Goal: Task Accomplishment & Management: Complete application form

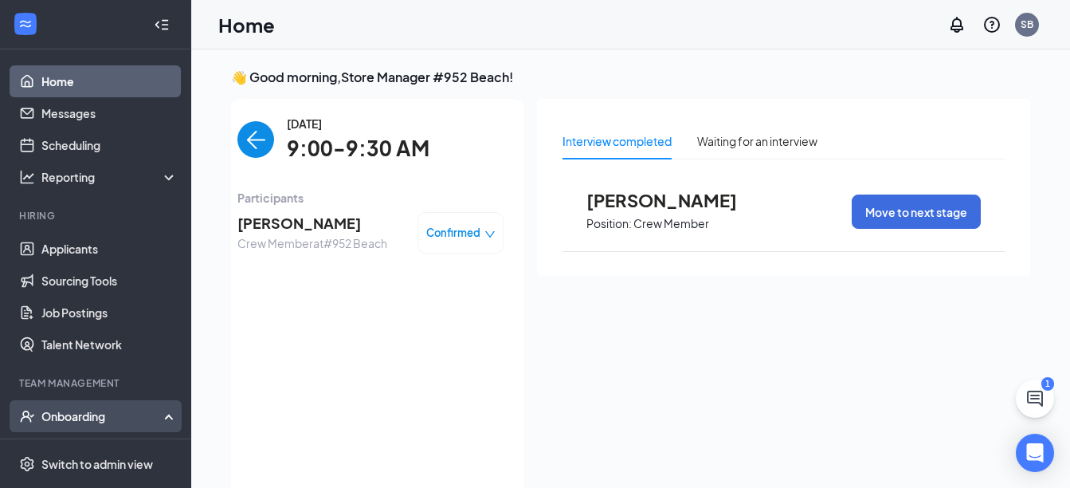
click at [84, 424] on div "Onboarding" at bounding box center [102, 416] width 123 height 16
click at [428, 229] on span "Confirmed" at bounding box center [453, 233] width 54 height 16
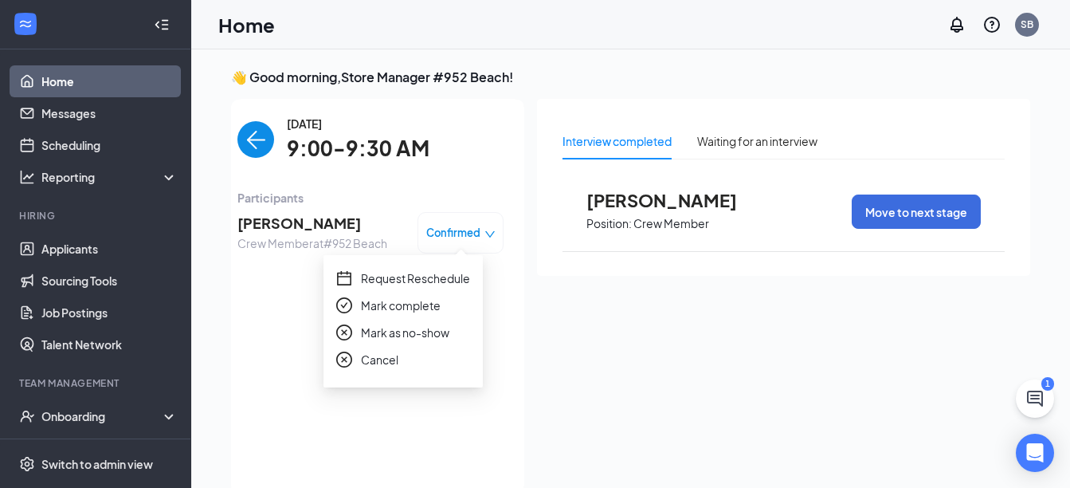
click at [279, 240] on span "Crew Member at #952 Beach" at bounding box center [312, 243] width 150 height 18
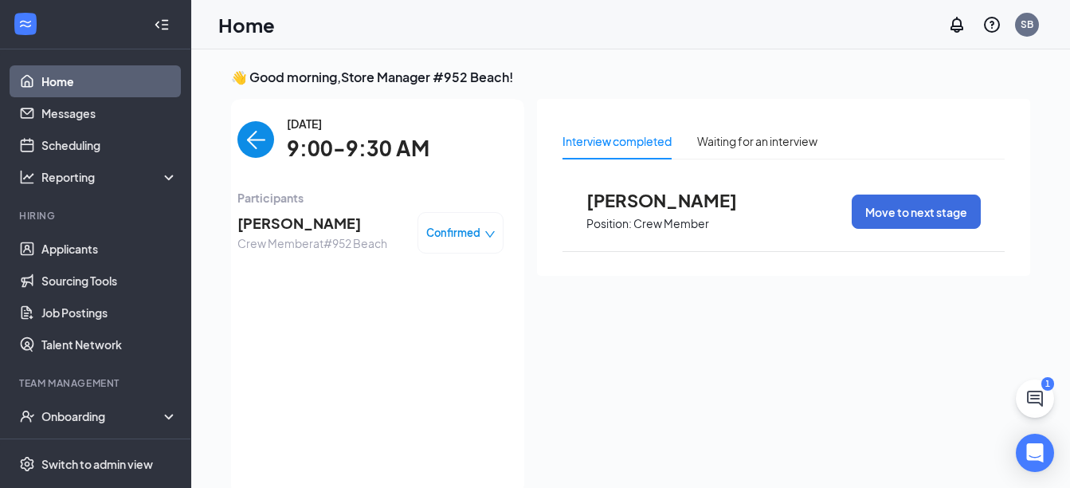
click at [257, 214] on span "Jeremiah Tew" at bounding box center [312, 223] width 150 height 22
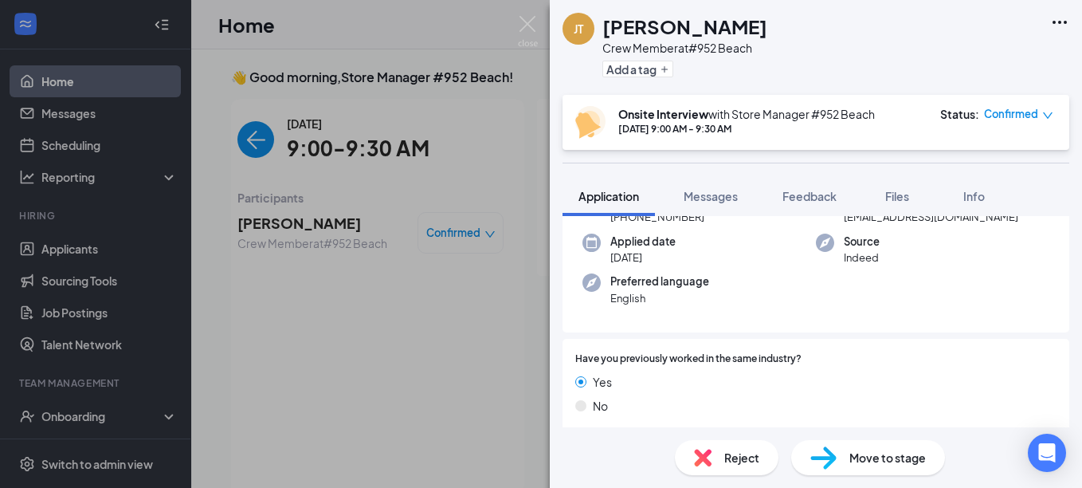
scroll to position [111, 0]
click at [901, 458] on span "Move to stage" at bounding box center [887, 458] width 76 height 18
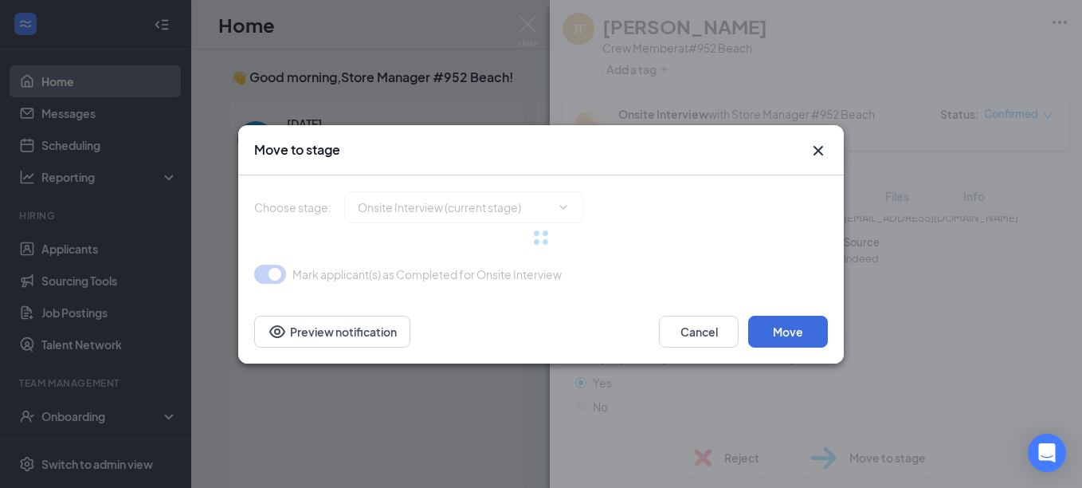
type input "Hiring Complete (final stage)"
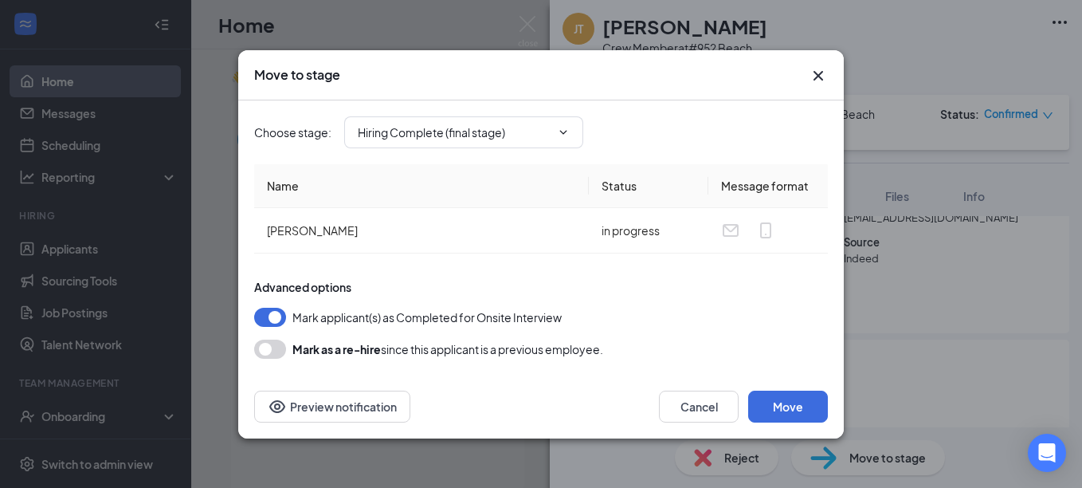
click at [263, 353] on button "button" at bounding box center [270, 348] width 32 height 19
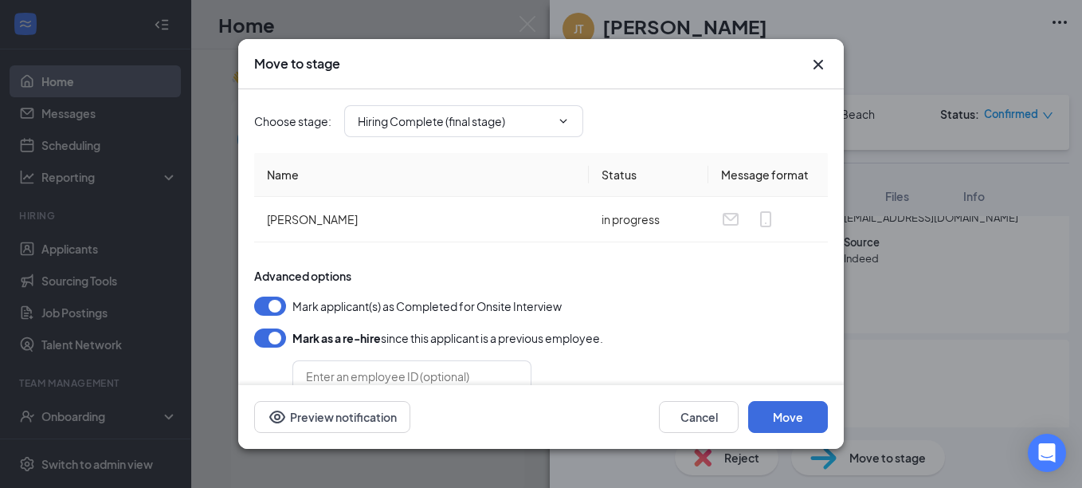
scroll to position [40, 0]
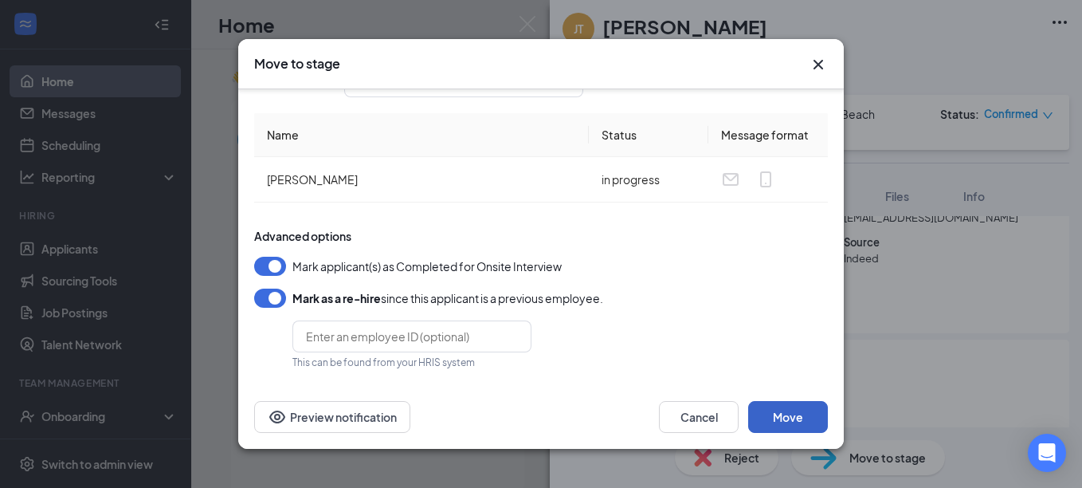
click at [802, 423] on button "Move" at bounding box center [788, 417] width 80 height 32
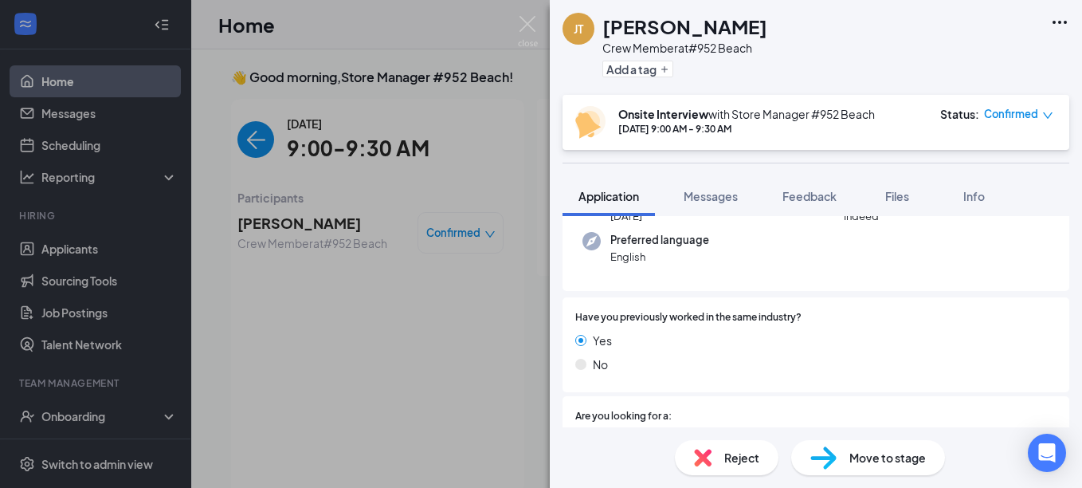
scroll to position [159, 0]
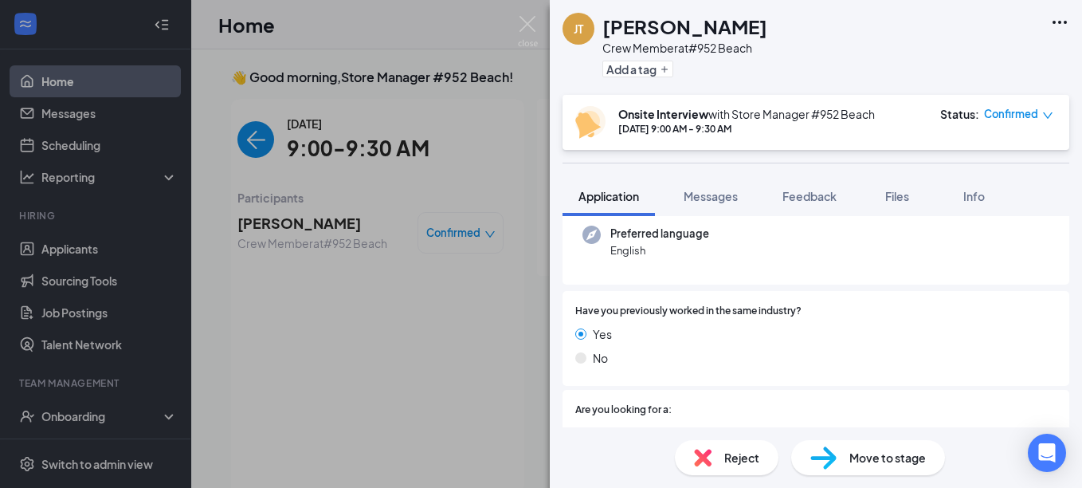
click at [899, 452] on span "Move to stage" at bounding box center [887, 458] width 76 height 18
type input "Hiring Complete (final stage)"
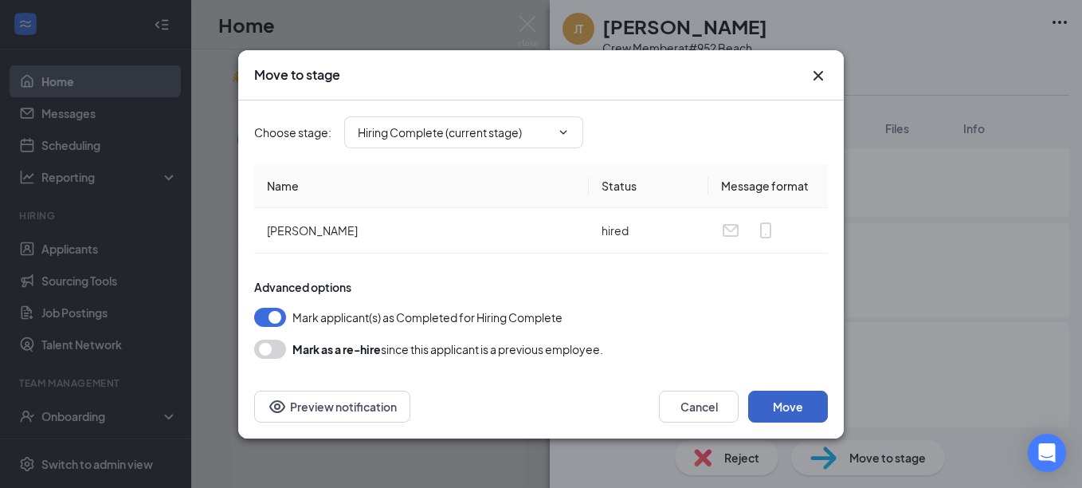
click at [801, 409] on button "Move" at bounding box center [788, 406] width 80 height 32
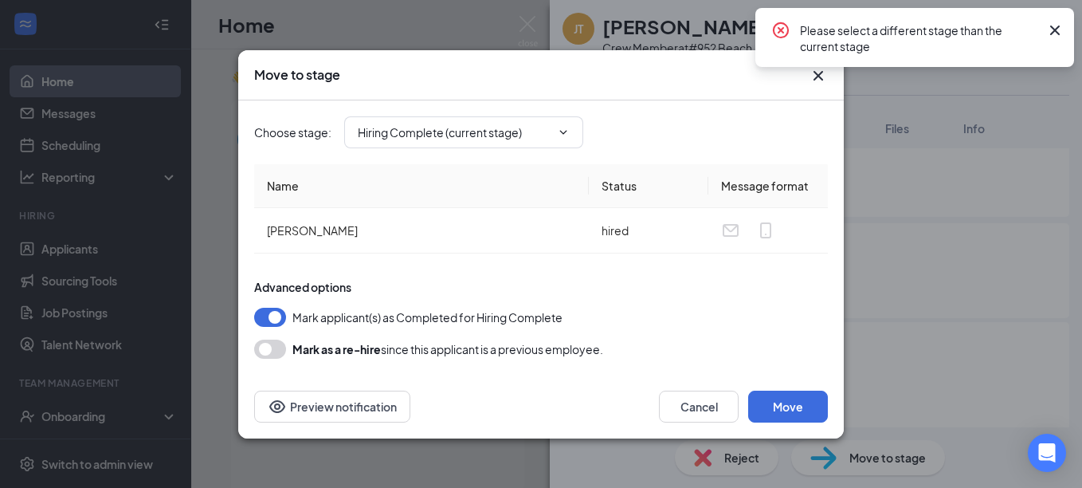
click at [263, 357] on button "button" at bounding box center [270, 348] width 32 height 19
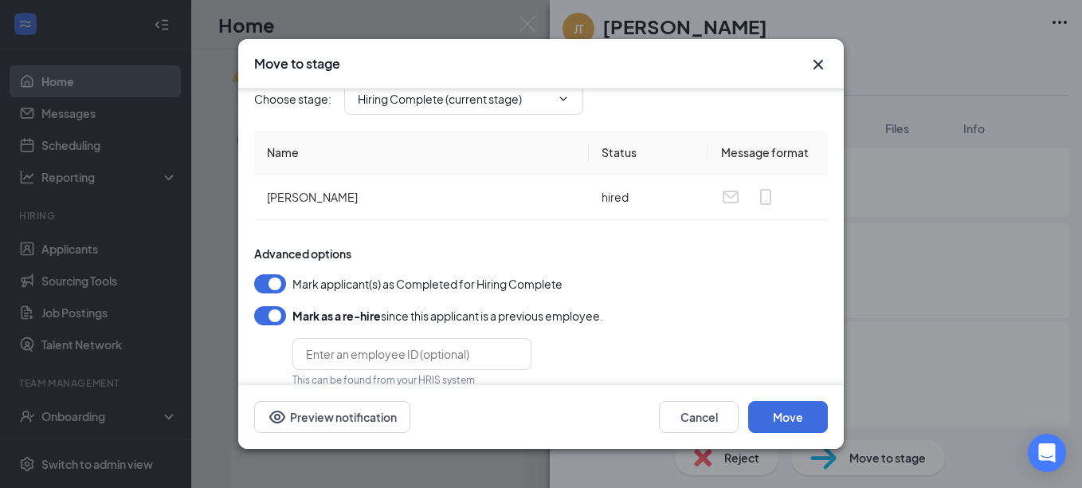
scroll to position [40, 0]
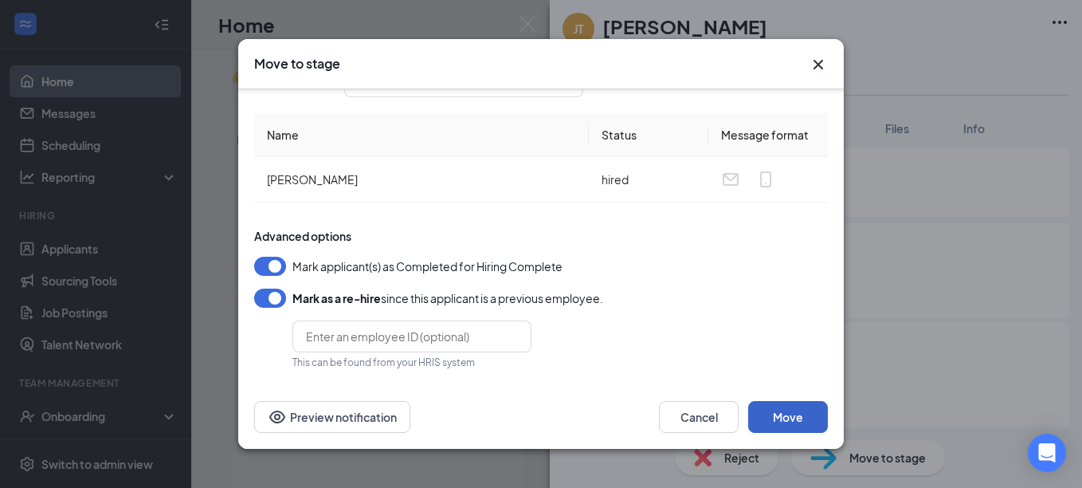
click at [782, 417] on button "Move" at bounding box center [788, 417] width 80 height 32
click at [824, 61] on icon "Cross" at bounding box center [818, 64] width 19 height 19
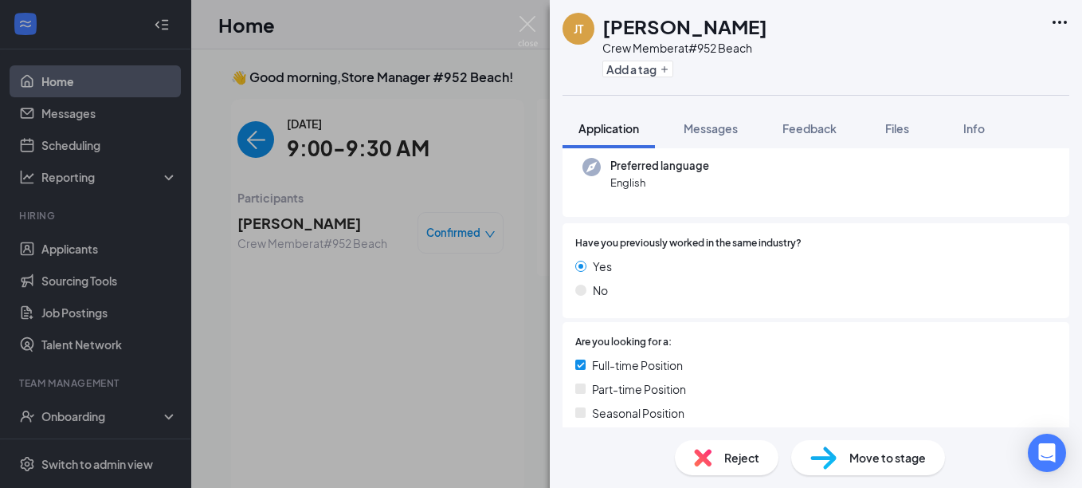
click at [69, 417] on div "JT Jeremiah Tew Crew Member at #952 Beach Add a tag Application Messages Feedba…" at bounding box center [541, 244] width 1082 height 488
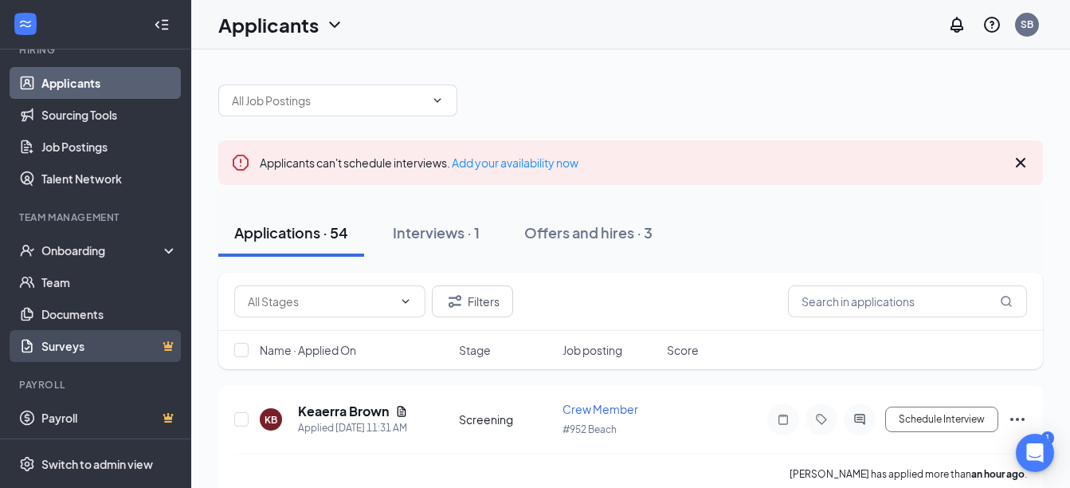
scroll to position [167, 0]
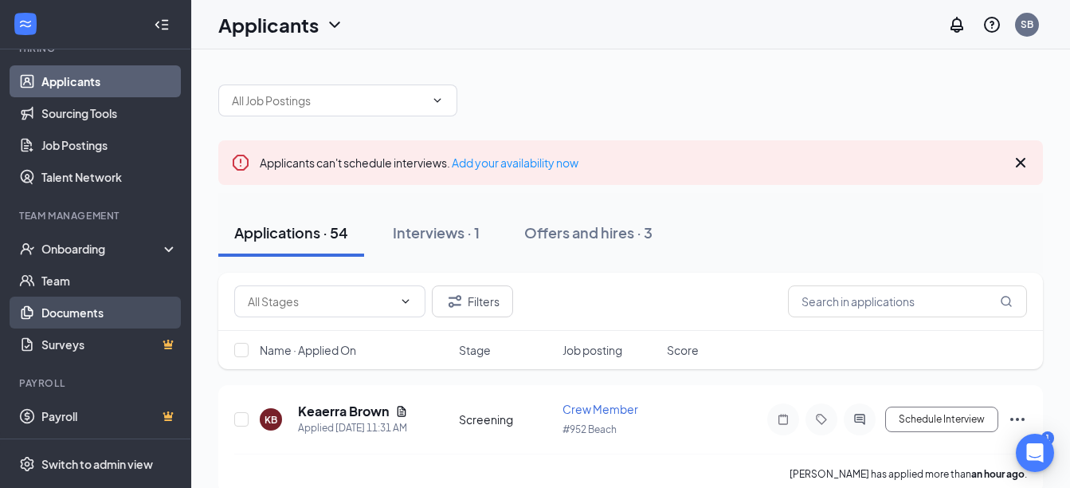
click at [75, 319] on link "Documents" at bounding box center [109, 312] width 136 height 32
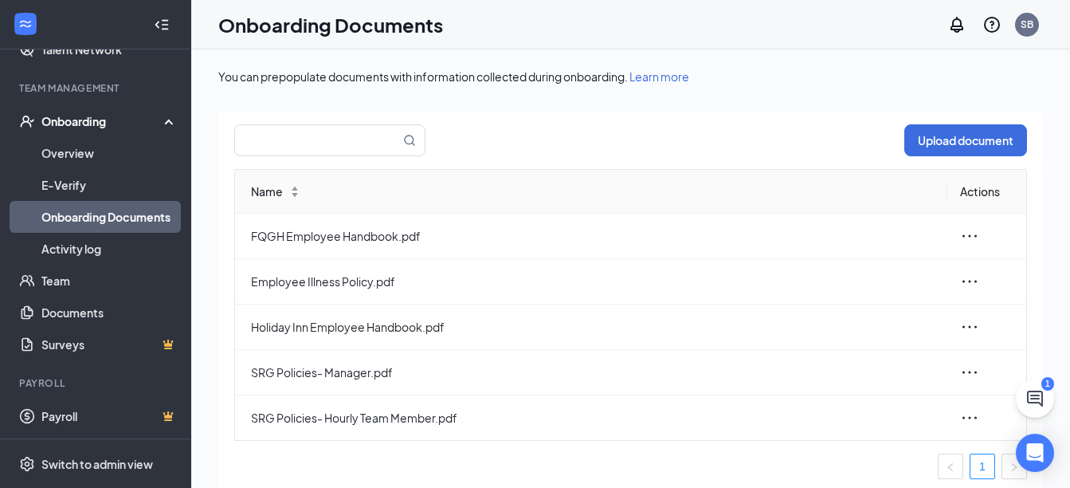
scroll to position [72, 0]
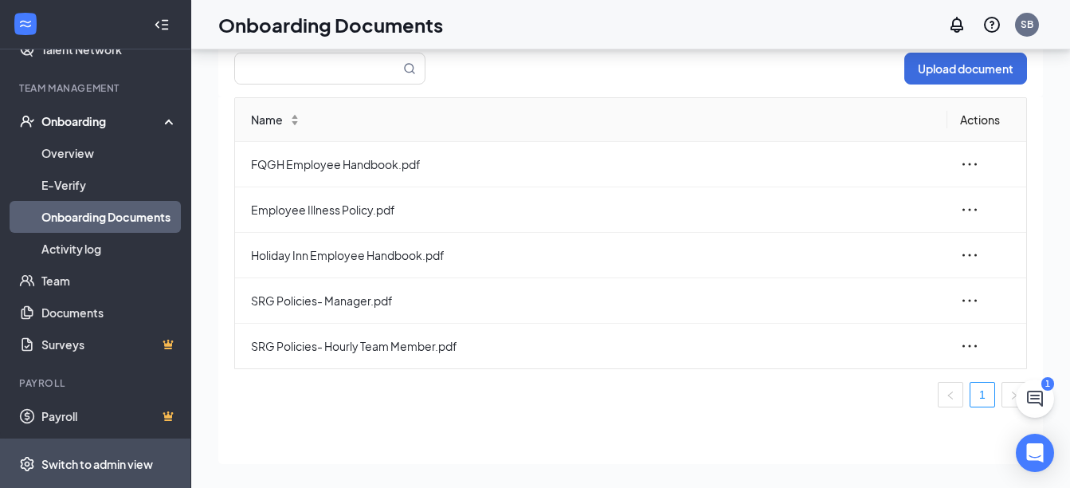
click at [98, 470] on div "Switch to admin view" at bounding box center [97, 464] width 112 height 16
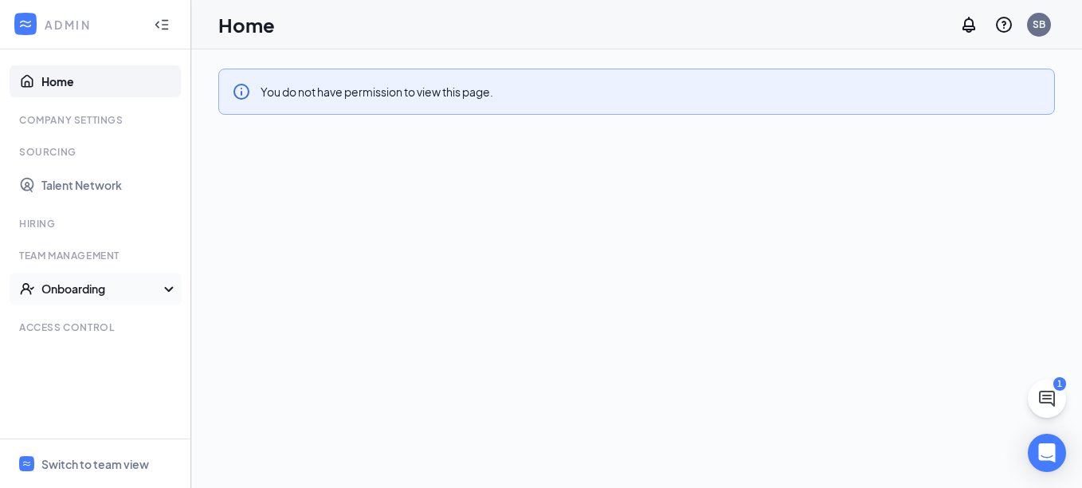
click at [167, 290] on icon at bounding box center [172, 290] width 13 height 0
click at [147, 319] on link "Onboarding Processes" at bounding box center [109, 320] width 136 height 32
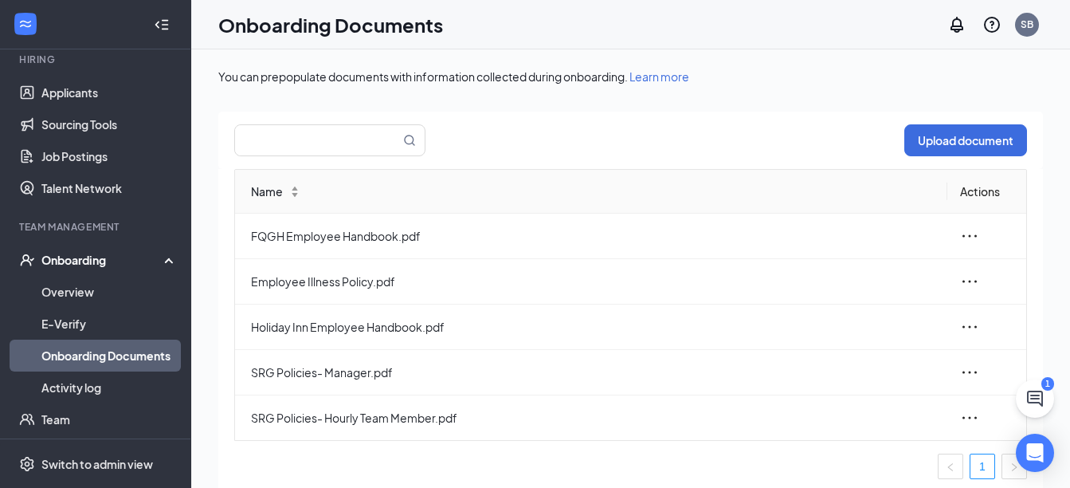
scroll to position [159, 0]
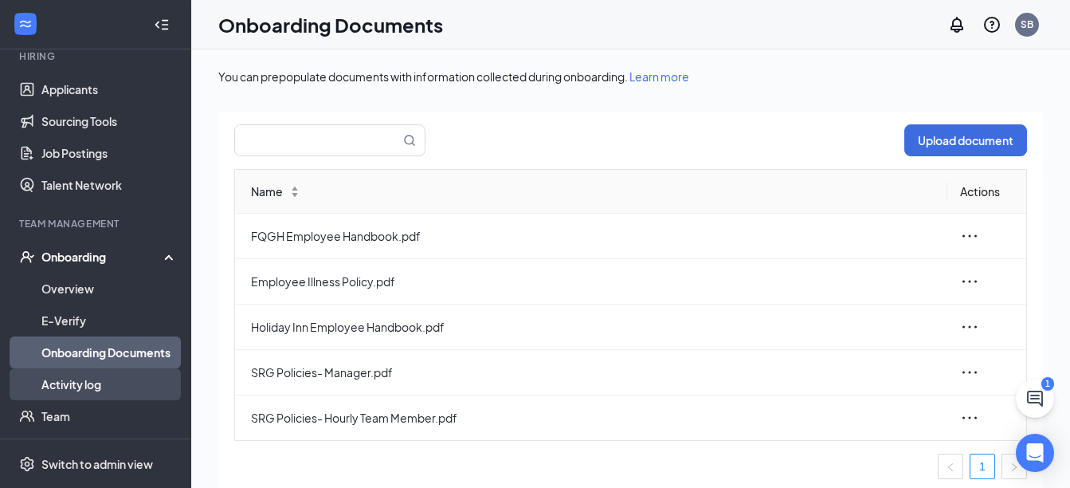
click at [104, 389] on link "Activity log" at bounding box center [109, 384] width 136 height 32
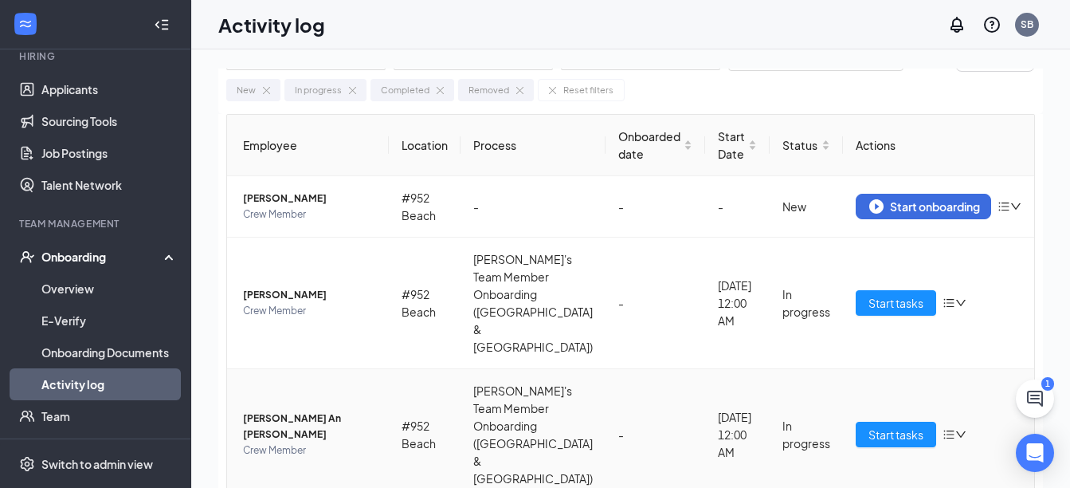
scroll to position [57, 0]
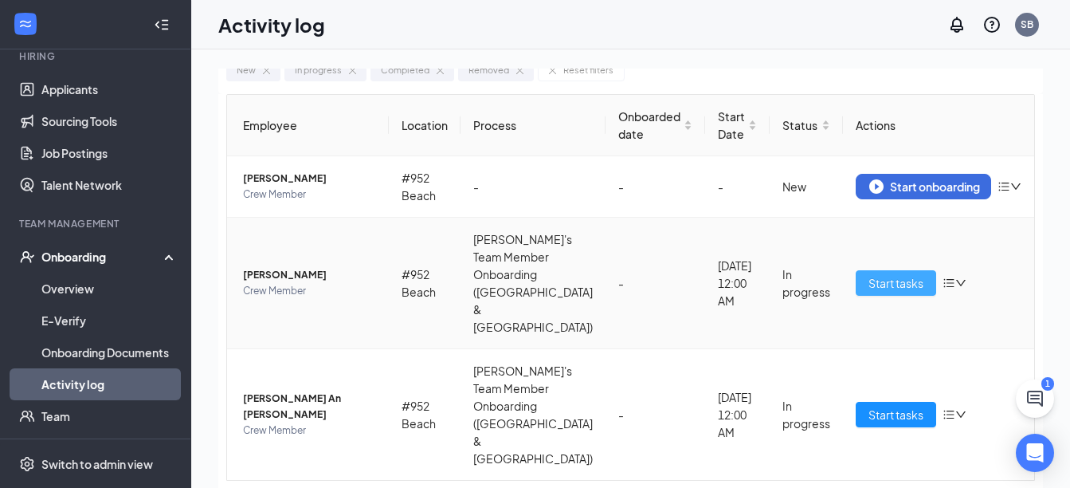
click at [888, 274] on span "Start tasks" at bounding box center [895, 283] width 55 height 18
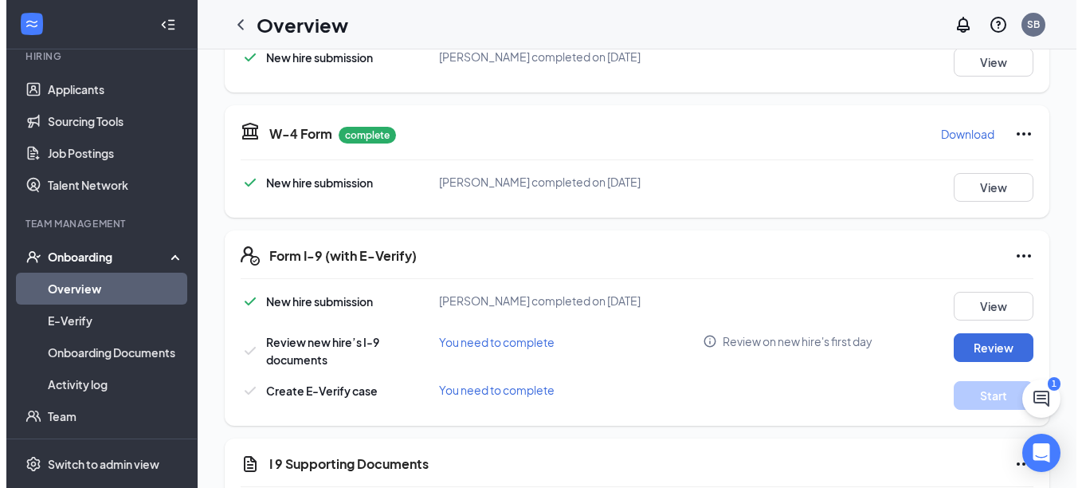
scroll to position [319, 0]
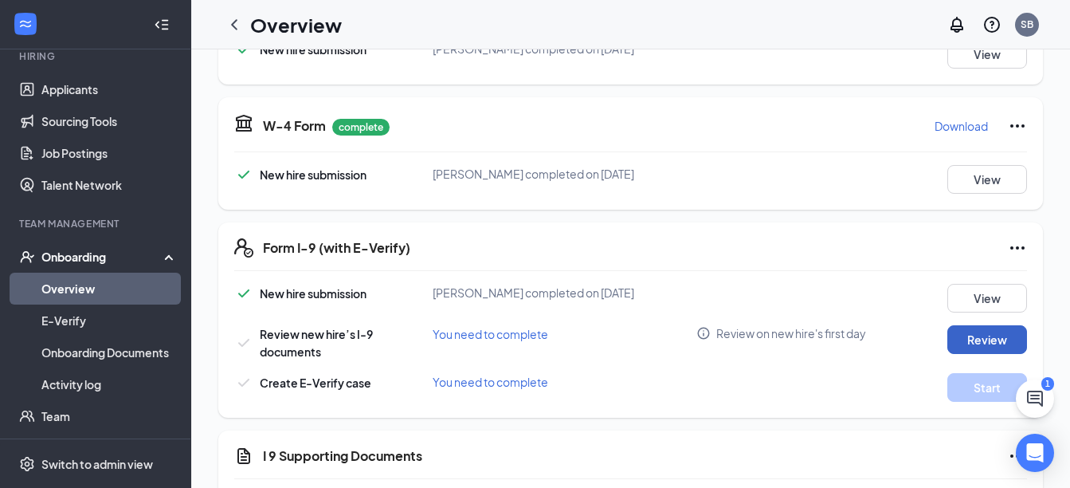
click at [974, 339] on button "Review" at bounding box center [987, 339] width 80 height 29
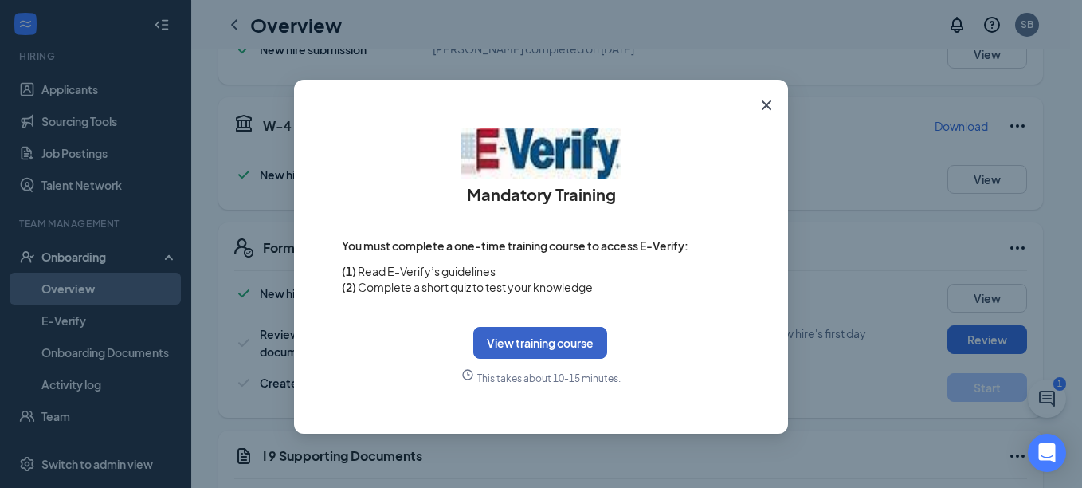
click at [571, 343] on button "View training course" at bounding box center [540, 343] width 134 height 32
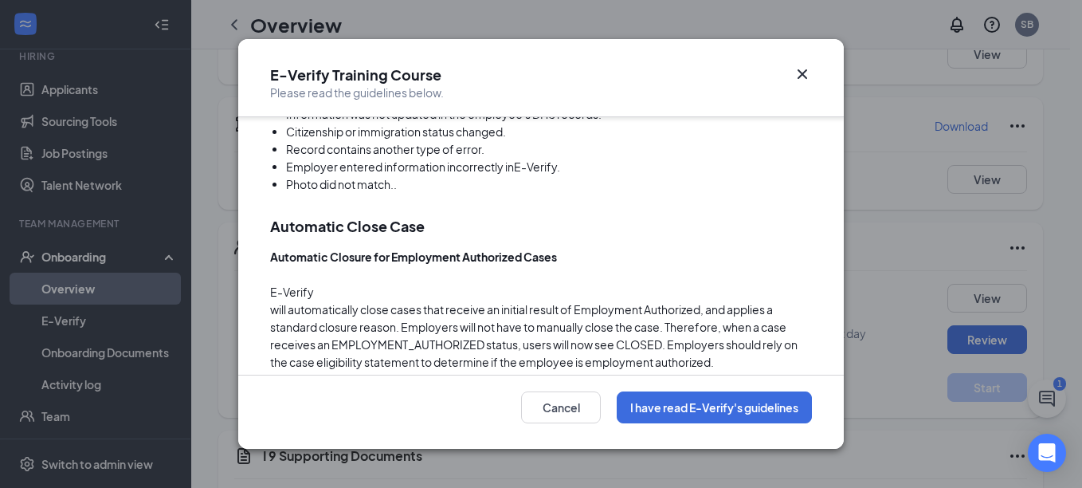
scroll to position [4425, 0]
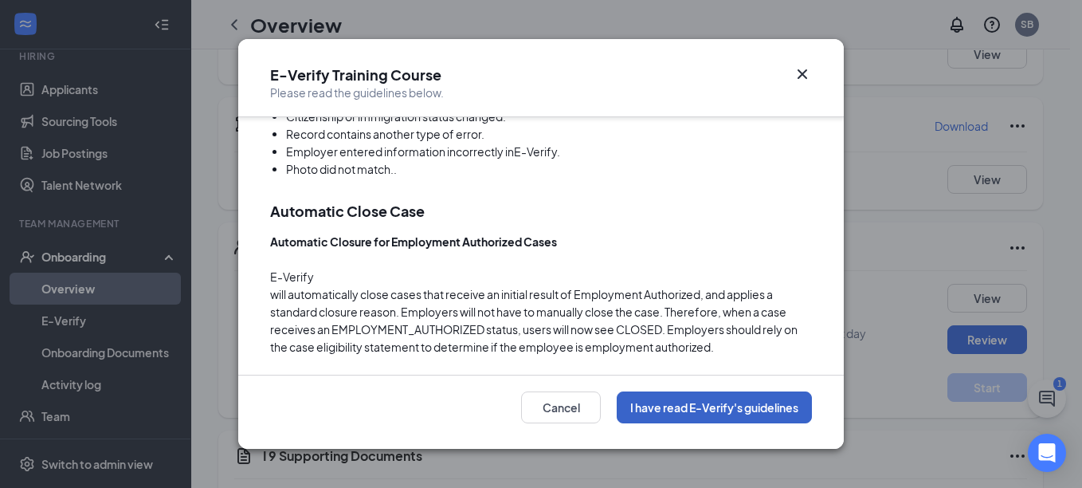
click at [769, 409] on button "I have read E-Verify's guidelines" at bounding box center [714, 407] width 195 height 32
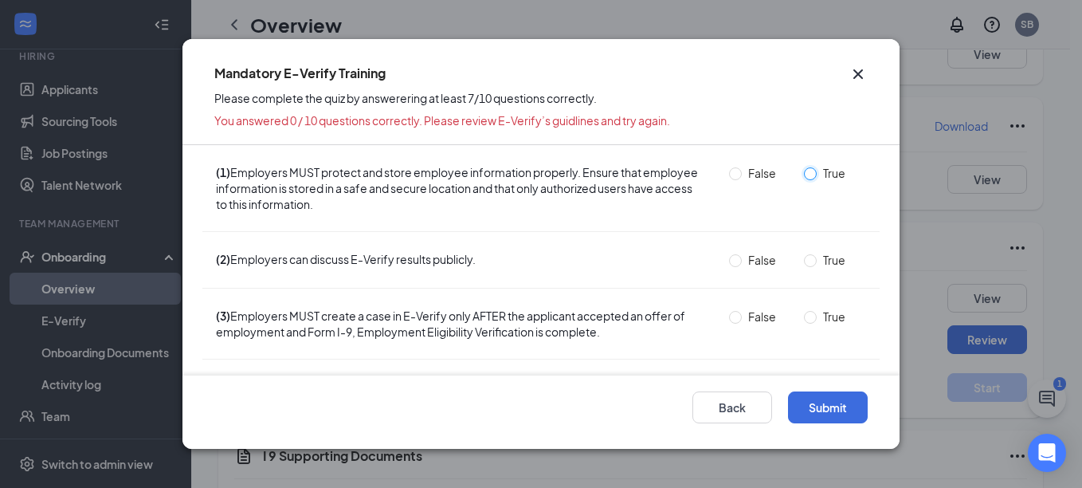
click at [804, 175] on input "True" at bounding box center [810, 173] width 13 height 13
radio input "true"
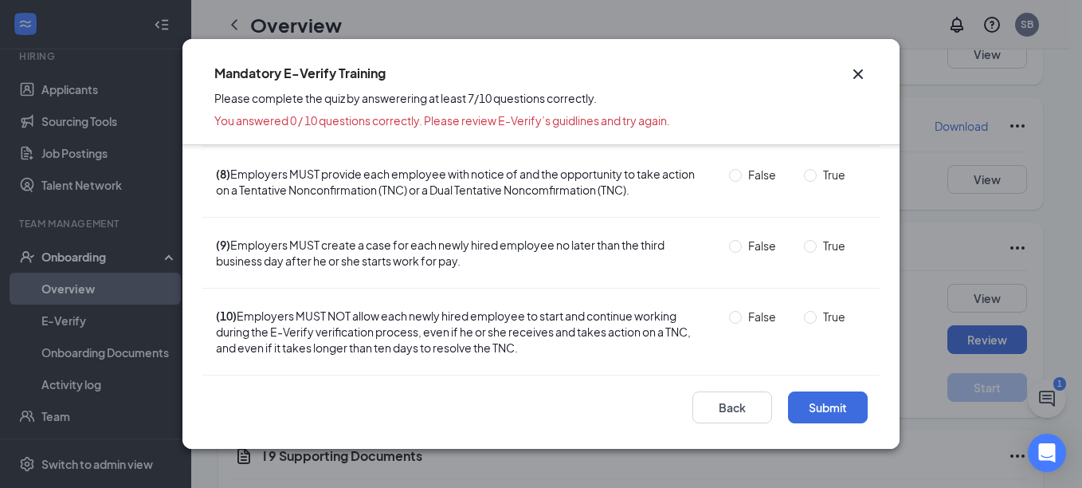
scroll to position [512, 0]
click at [804, 318] on input "True" at bounding box center [810, 317] width 13 height 13
radio input "true"
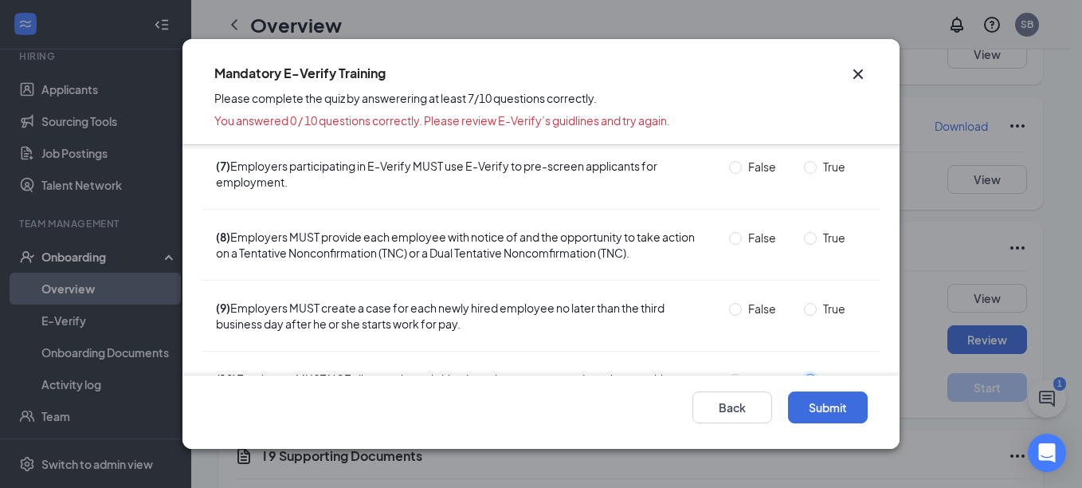
scroll to position [433, 0]
click at [723, 410] on button "Back" at bounding box center [732, 407] width 80 height 32
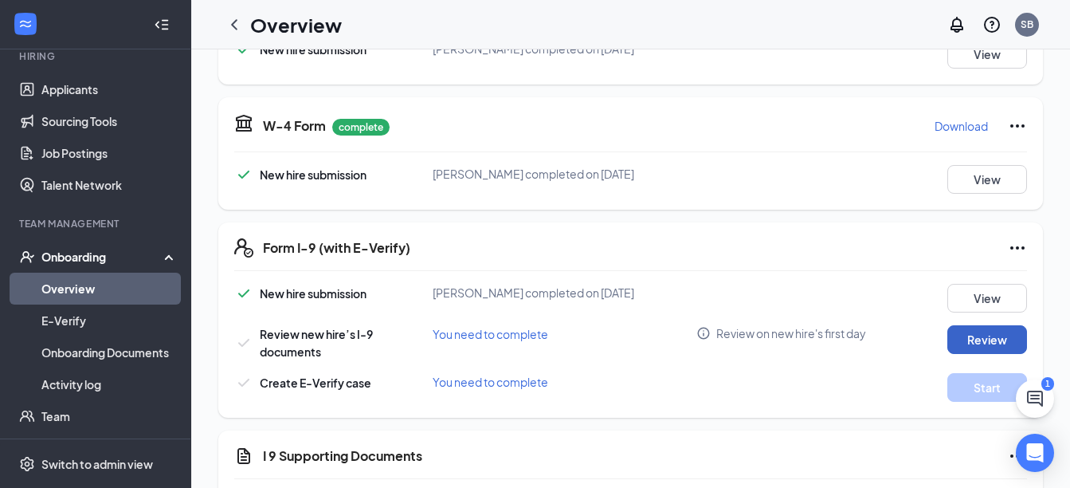
click at [993, 336] on button "Review" at bounding box center [987, 339] width 80 height 29
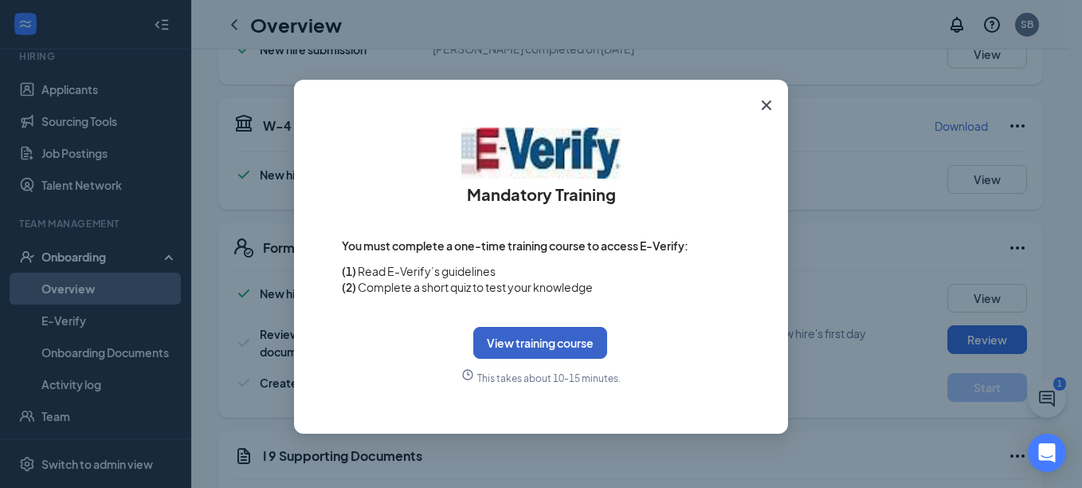
click at [564, 346] on button "View training course" at bounding box center [540, 343] width 134 height 32
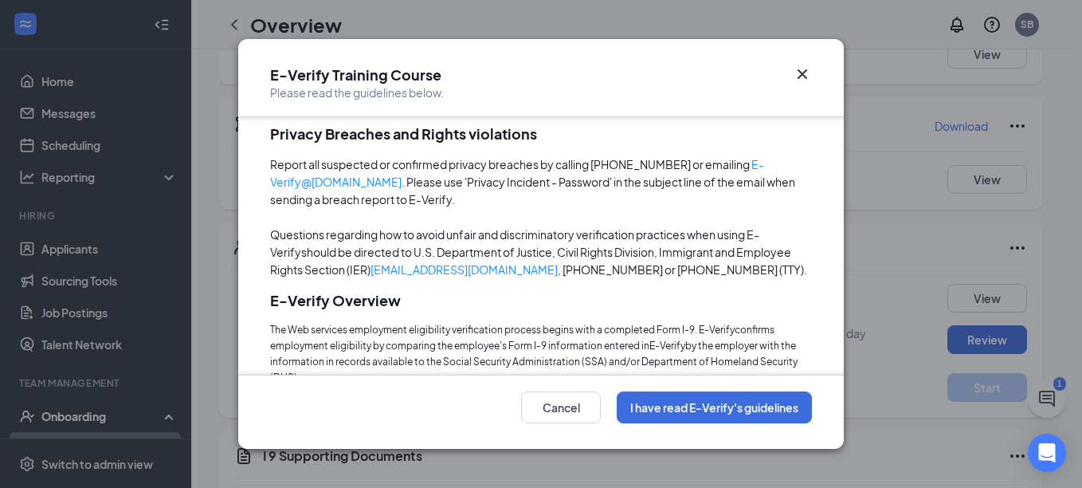
scroll to position [1832, 0]
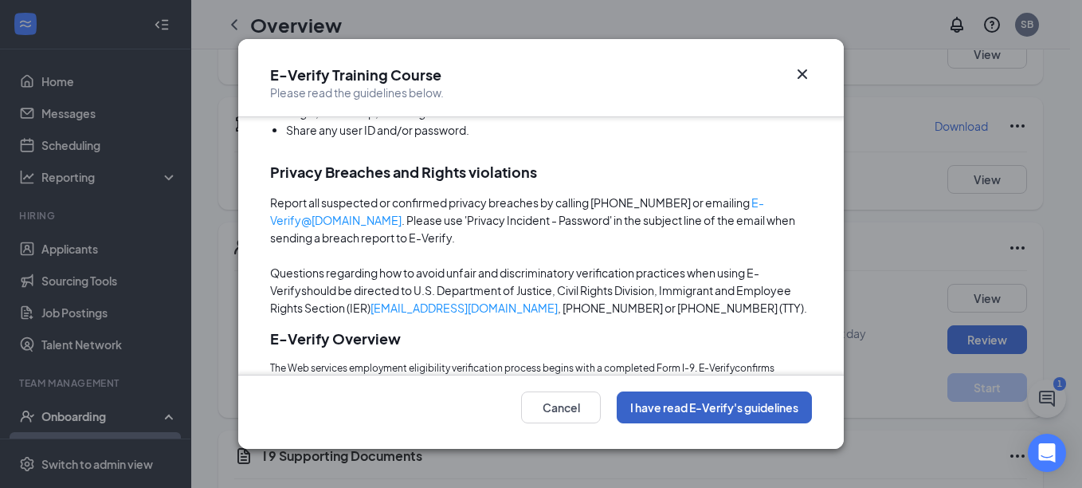
click at [728, 405] on button "I have read E-Verify's guidelines" at bounding box center [714, 407] width 195 height 32
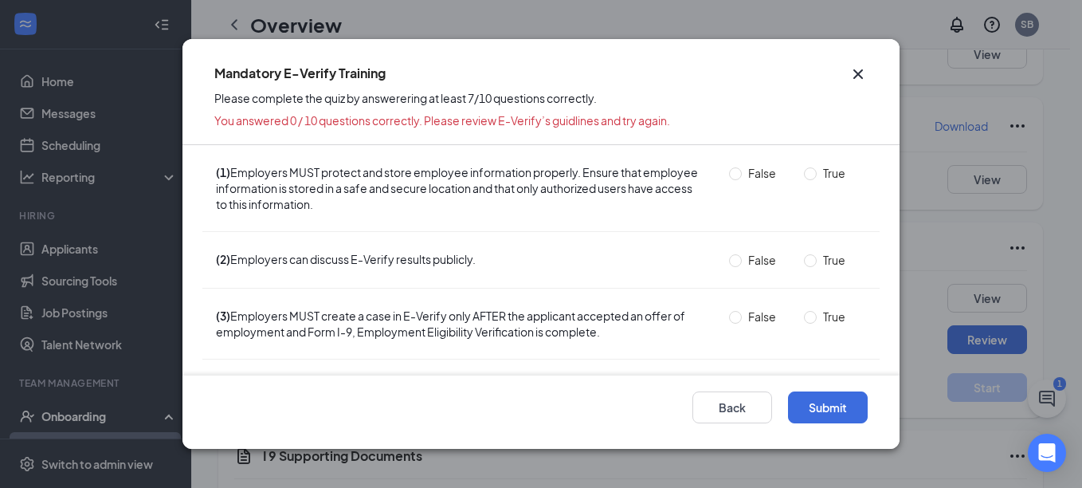
click at [817, 179] on span "True" at bounding box center [834, 173] width 35 height 18
click at [806, 179] on input "True" at bounding box center [810, 173] width 13 height 13
radio input "true"
click at [729, 260] on input "False" at bounding box center [735, 260] width 13 height 13
radio input "true"
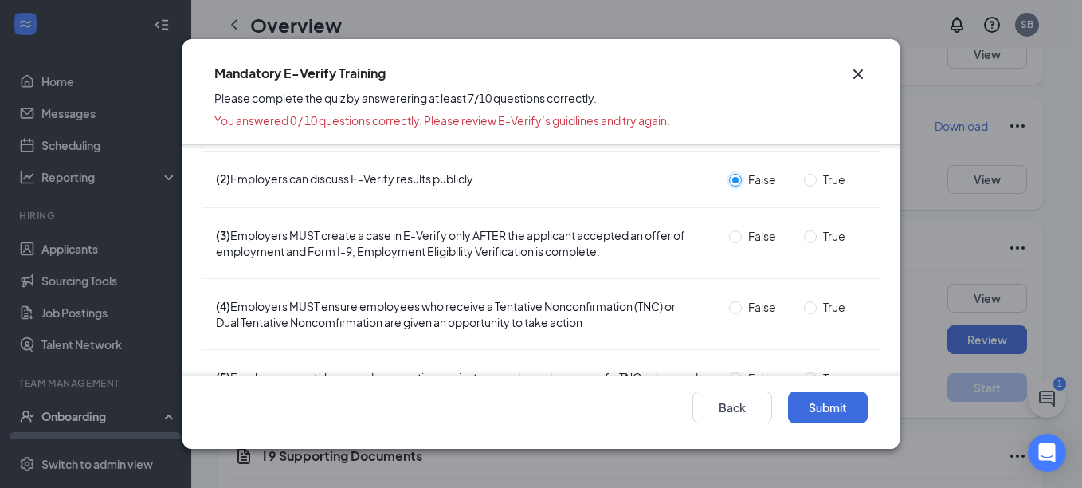
scroll to position [80, 0]
click at [804, 235] on input "True" at bounding box center [810, 237] width 13 height 13
radio input "true"
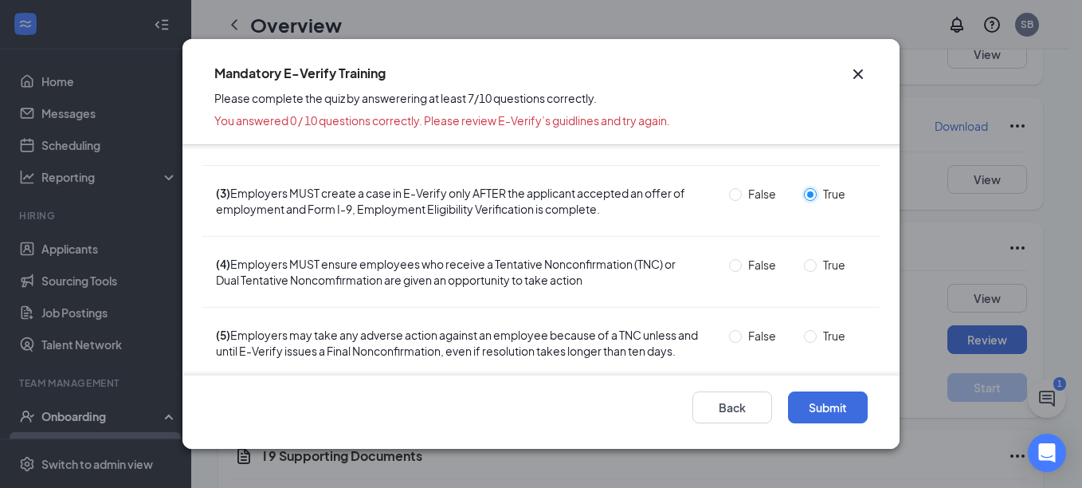
scroll to position [159, 0]
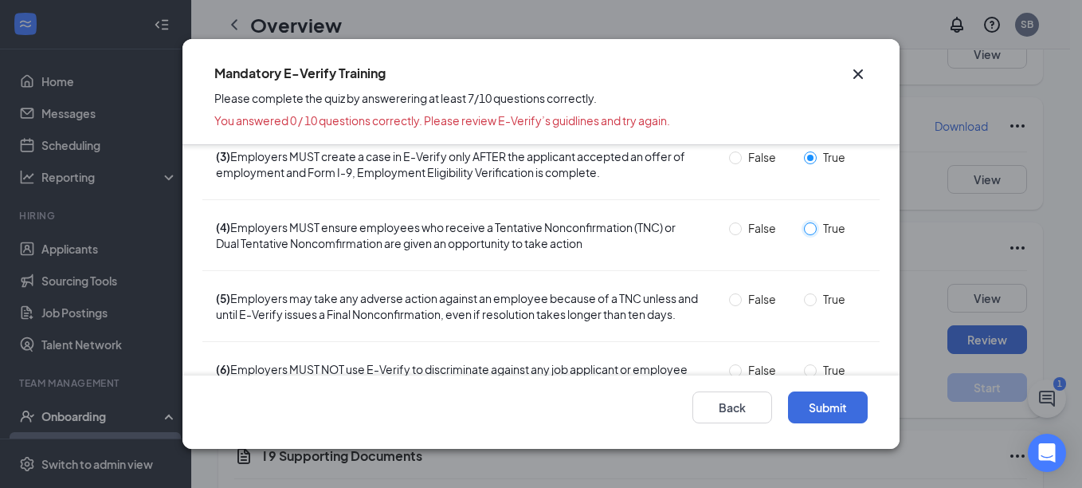
click at [804, 226] on input "True" at bounding box center [810, 228] width 13 height 13
radio input "true"
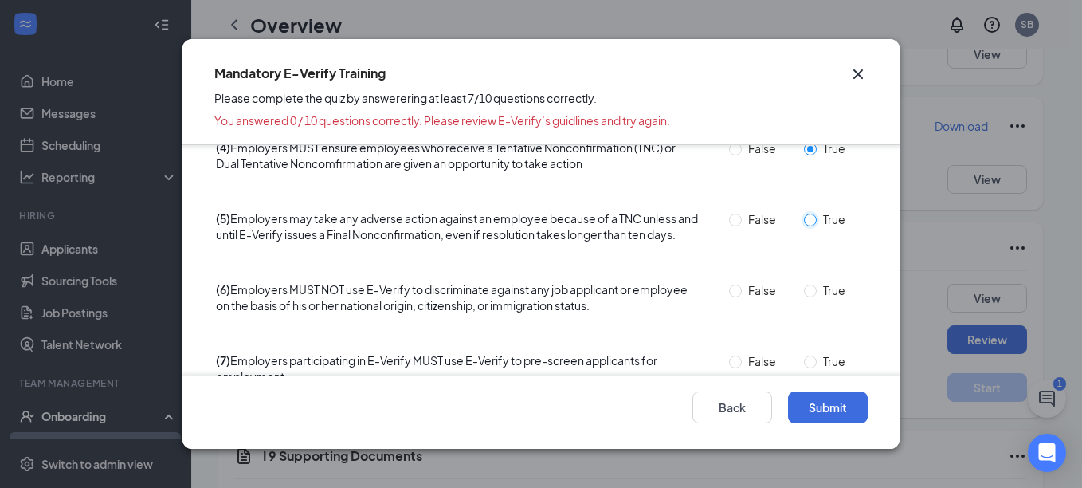
click at [804, 221] on input "True" at bounding box center [810, 219] width 13 height 13
radio input "true"
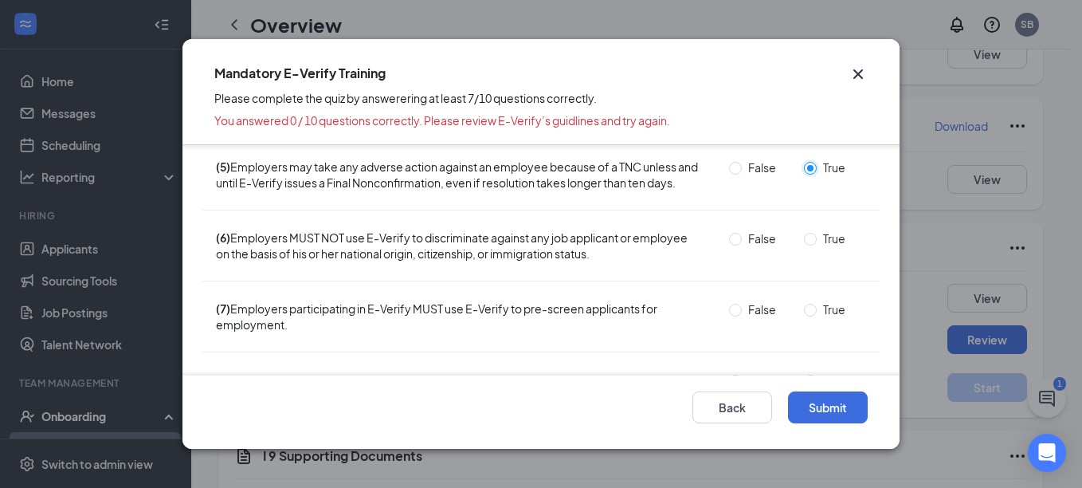
scroll to position [319, 0]
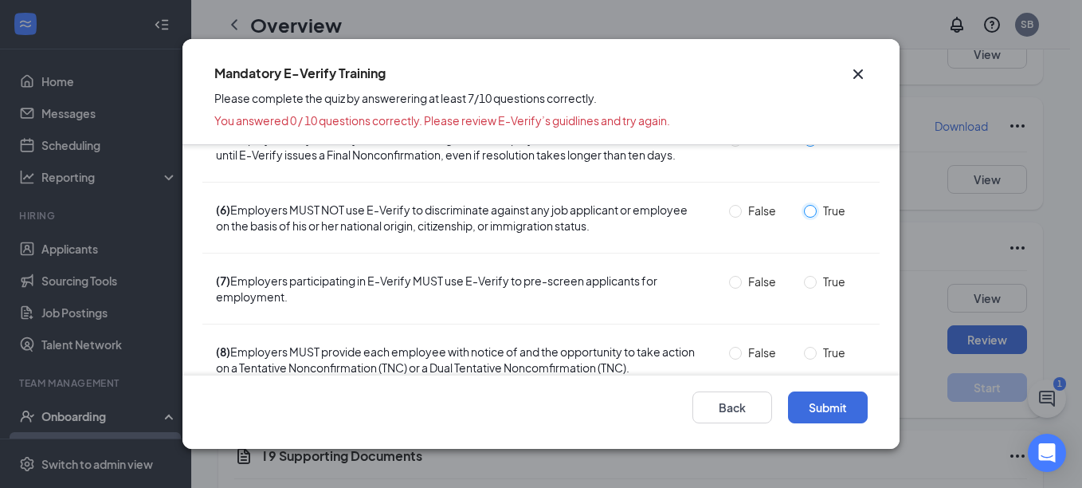
click at [804, 217] on input "True" at bounding box center [810, 211] width 13 height 13
radio input "true"
click at [729, 288] on input "False" at bounding box center [735, 282] width 13 height 13
radio input "true"
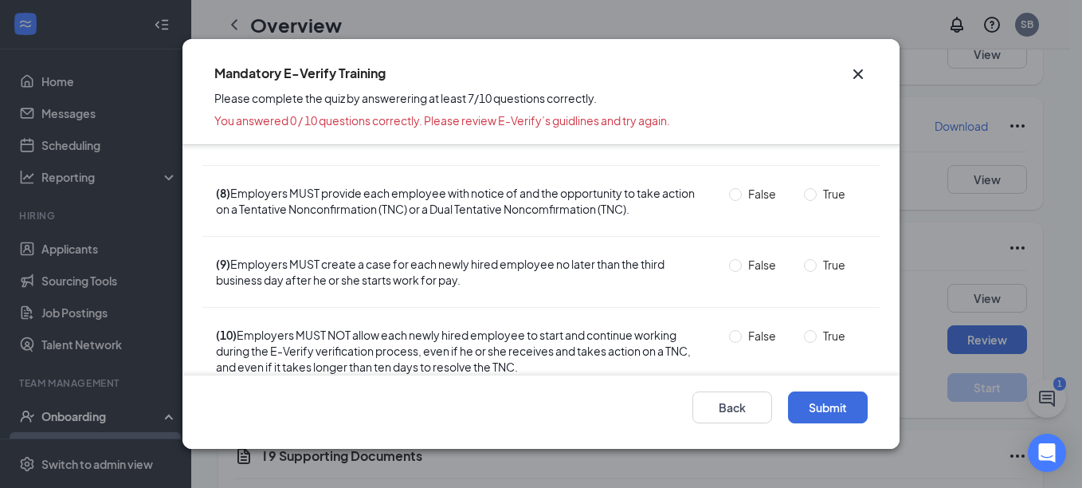
scroll to position [478, 0]
click at [804, 200] on input "True" at bounding box center [810, 193] width 13 height 13
radio input "true"
click at [729, 271] on input "False" at bounding box center [735, 264] width 13 height 13
radio input "true"
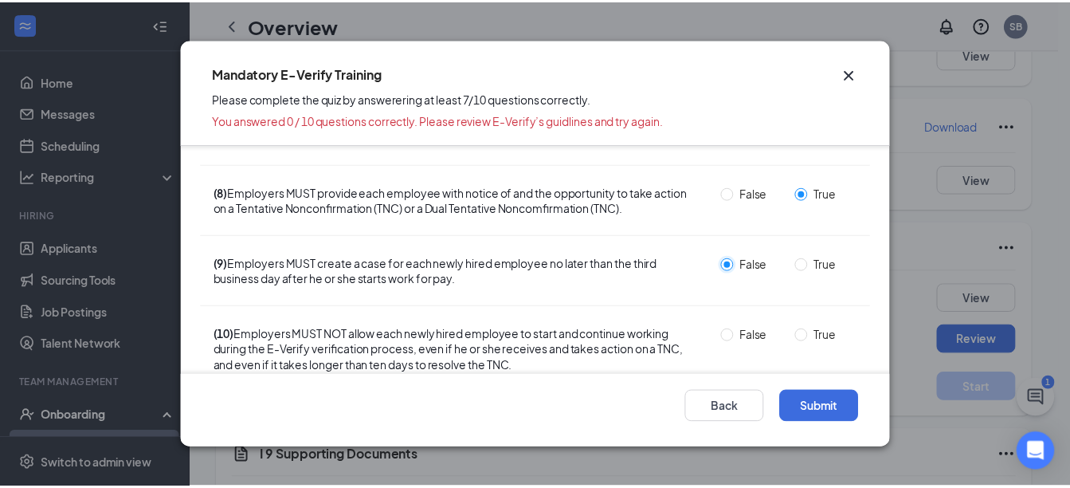
scroll to position [512, 0]
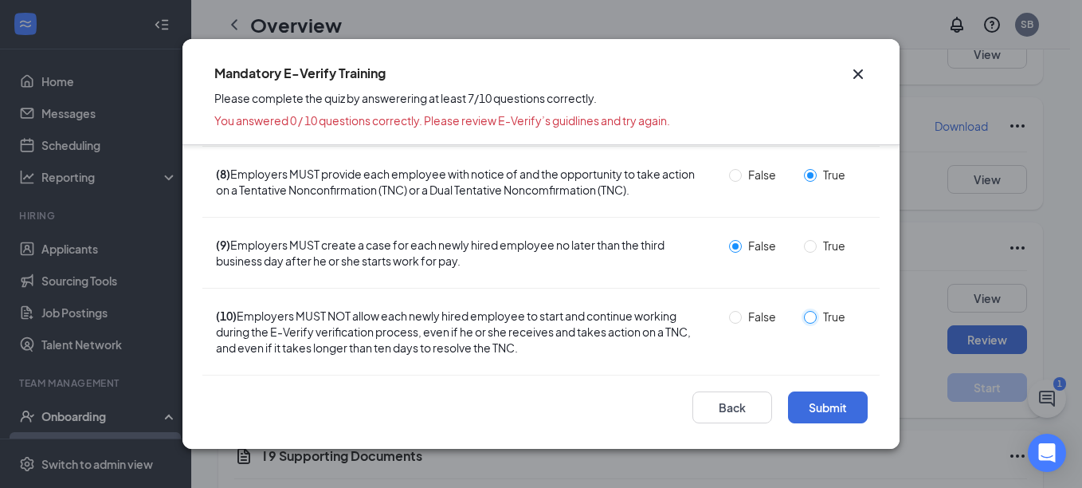
click at [804, 321] on input "True" at bounding box center [810, 317] width 13 height 13
radio input "true"
click at [829, 409] on button "Submit" at bounding box center [828, 407] width 80 height 32
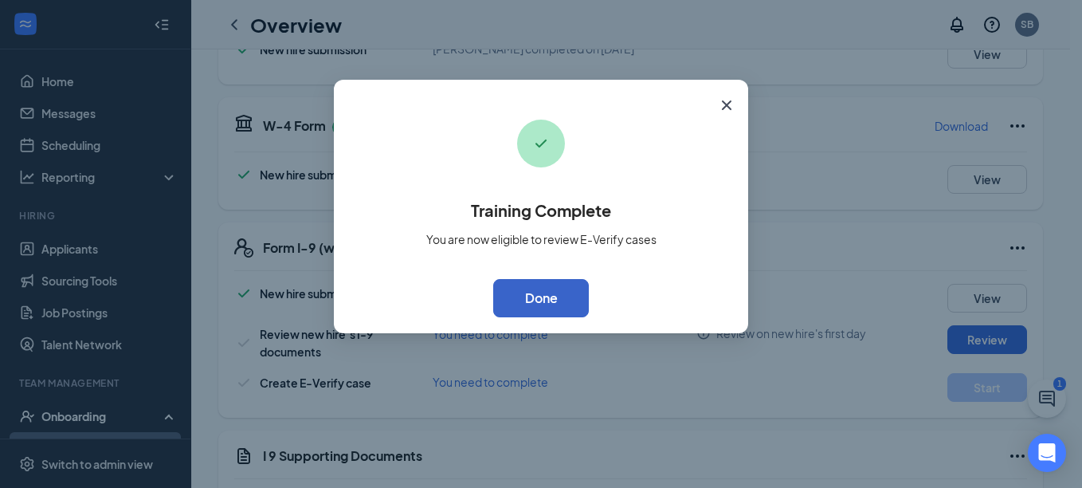
click at [550, 294] on button "Done" at bounding box center [541, 298] width 96 height 38
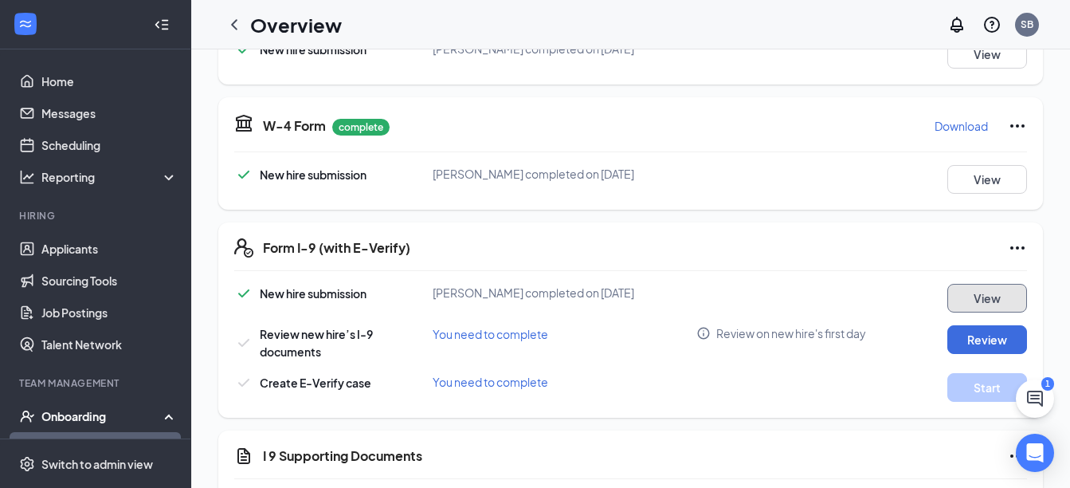
click at [977, 300] on button "View" at bounding box center [987, 298] width 80 height 29
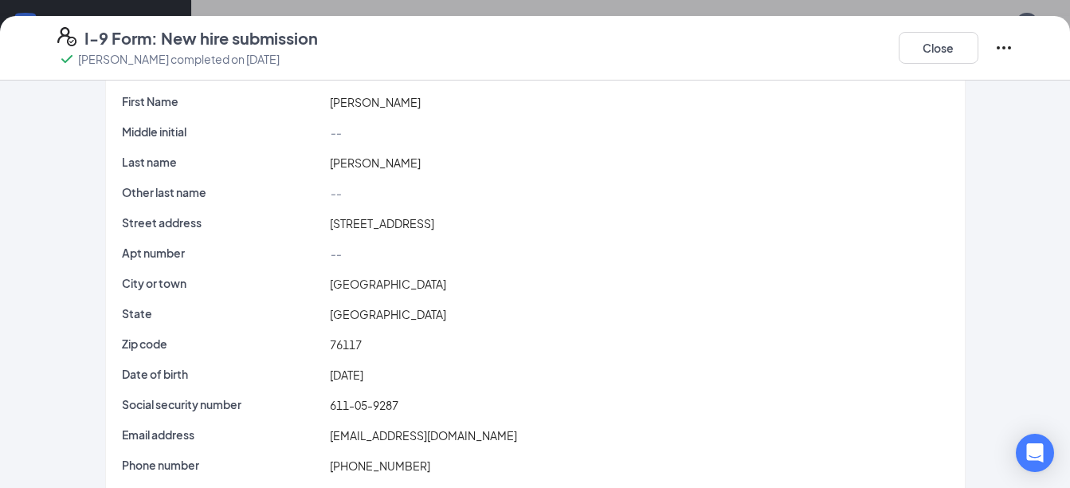
scroll to position [114, 0]
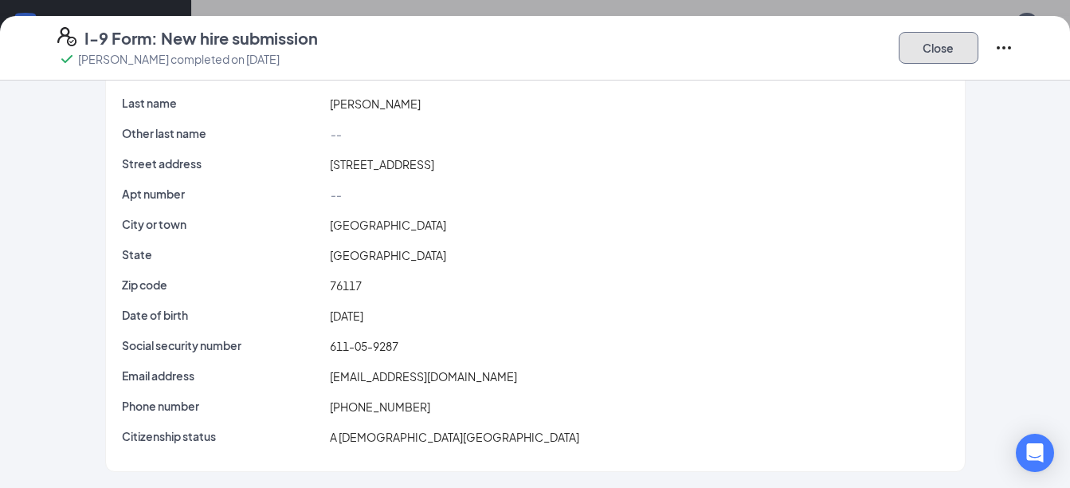
click at [946, 49] on button "Close" at bounding box center [939, 48] width 80 height 32
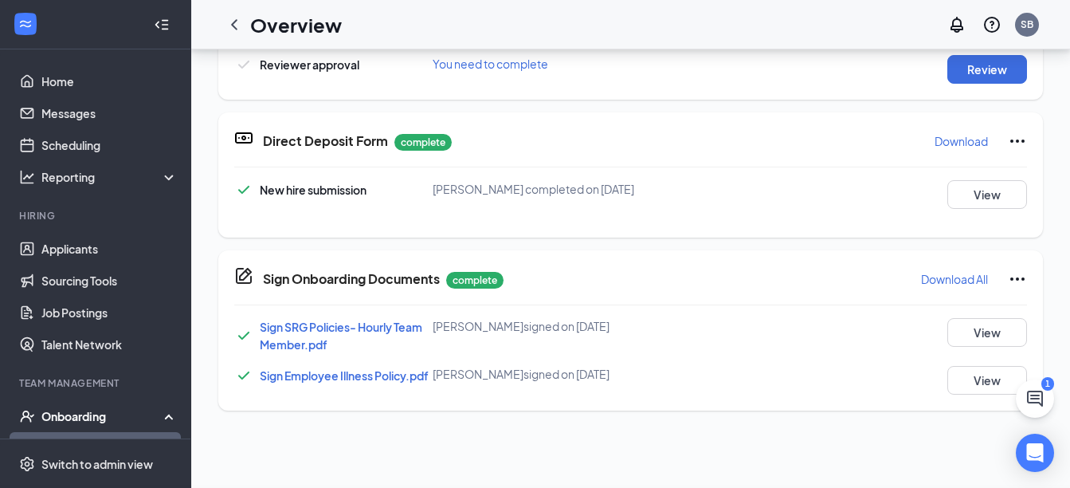
scroll to position [54, 0]
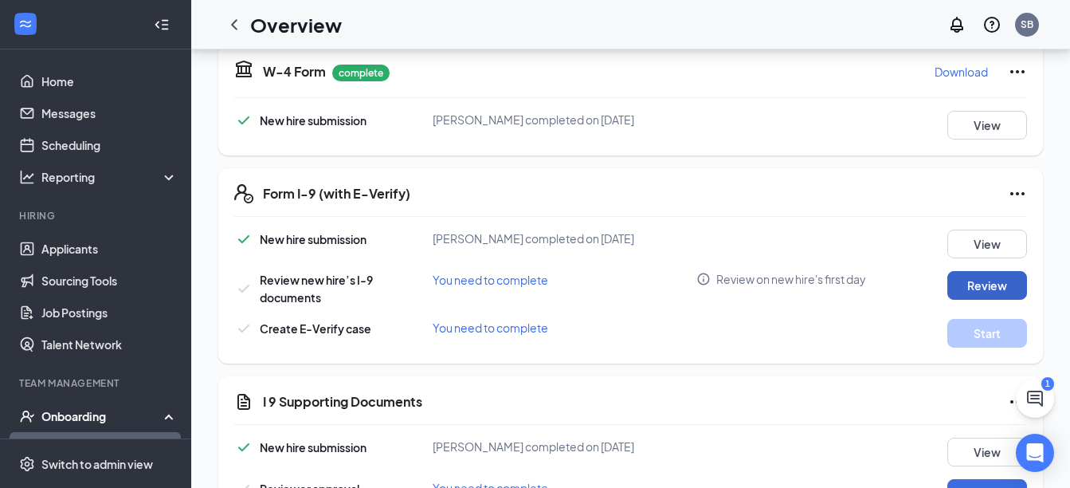
click at [981, 286] on button "Review" at bounding box center [987, 285] width 80 height 29
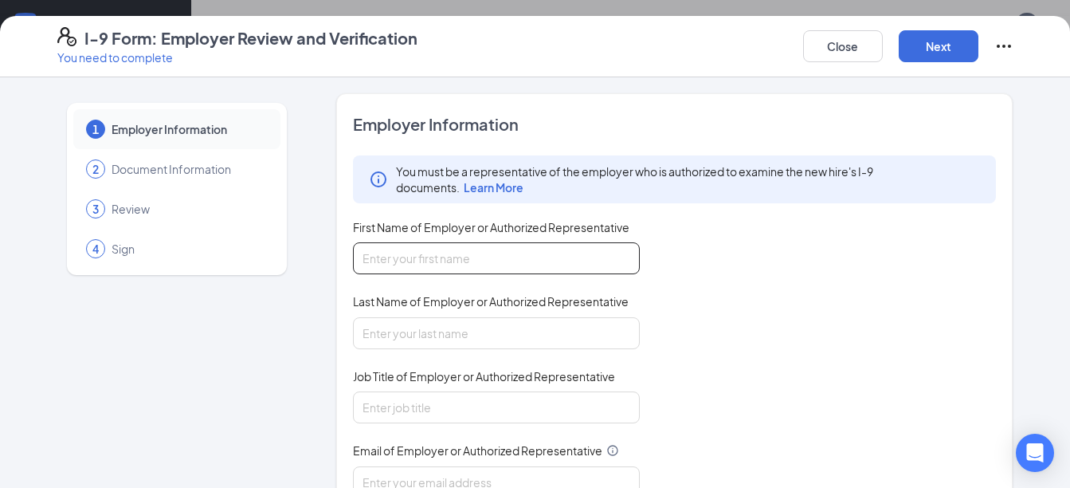
click at [508, 261] on input "First Name of Employer or Authorized Representative" at bounding box center [496, 258] width 287 height 32
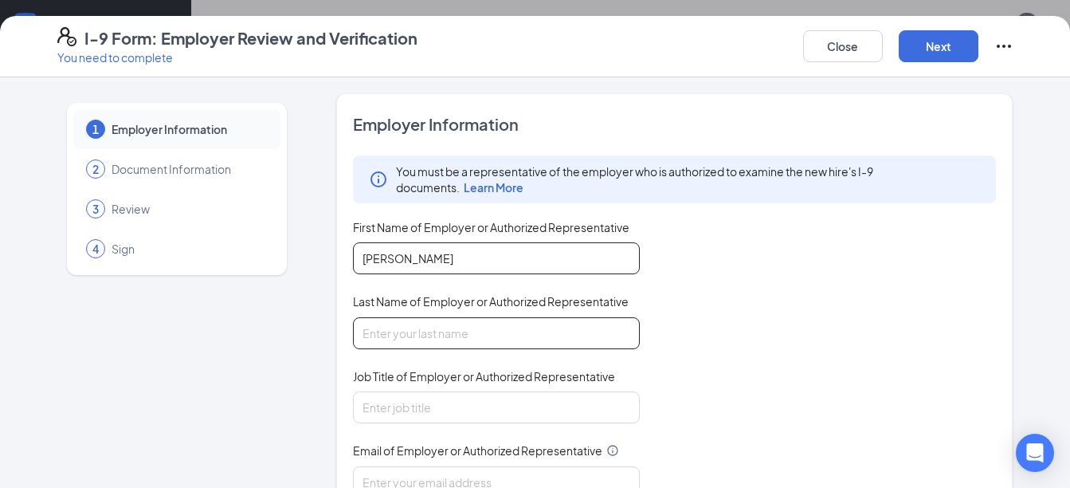
type input "[PERSON_NAME]"
click at [445, 323] on input "Last Name of Employer or Authorized Representative" at bounding box center [496, 333] width 287 height 32
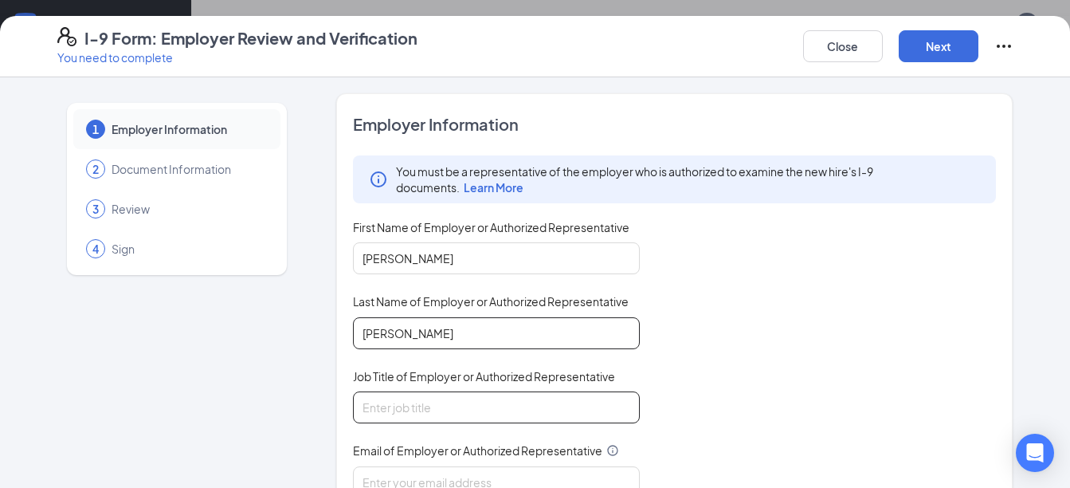
type input "[PERSON_NAME]"
click at [403, 401] on input "Job Title of Employer or Authorized Representative" at bounding box center [496, 407] width 287 height 32
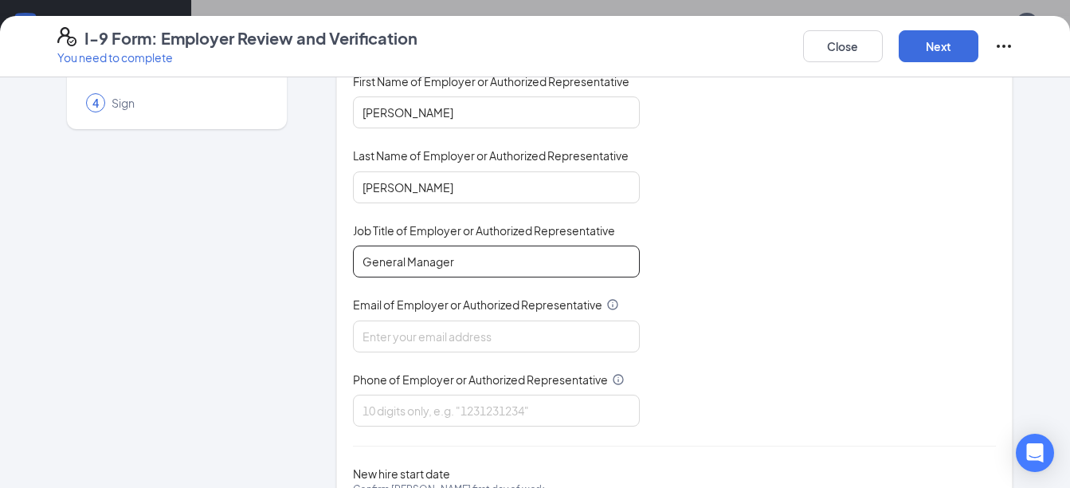
scroll to position [159, 0]
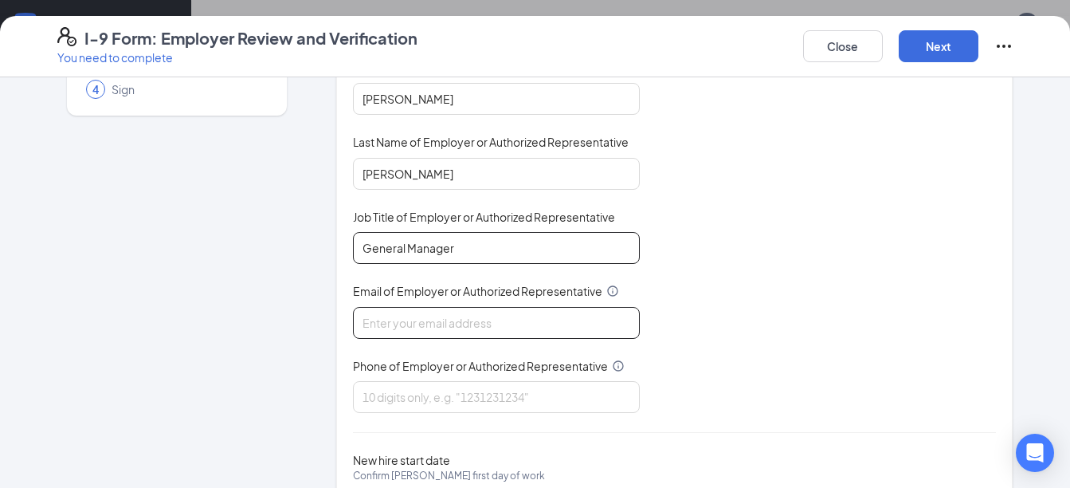
type input "General Manager"
click at [389, 329] on input "Email of Employer or Authorized Representative" at bounding box center [496, 323] width 287 height 32
type input "[EMAIL_ADDRESS][DOMAIN_NAME]"
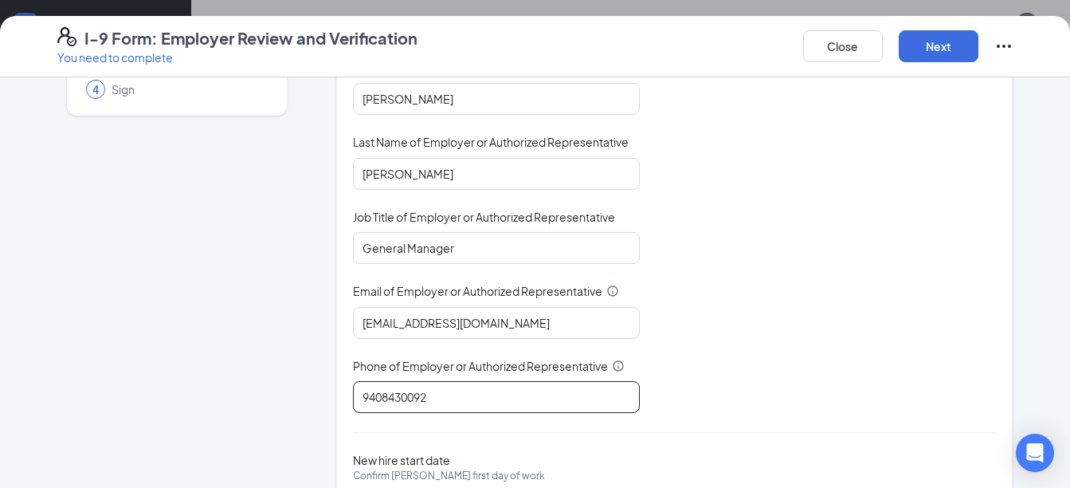
click at [467, 403] on input "9408430092" at bounding box center [496, 397] width 287 height 32
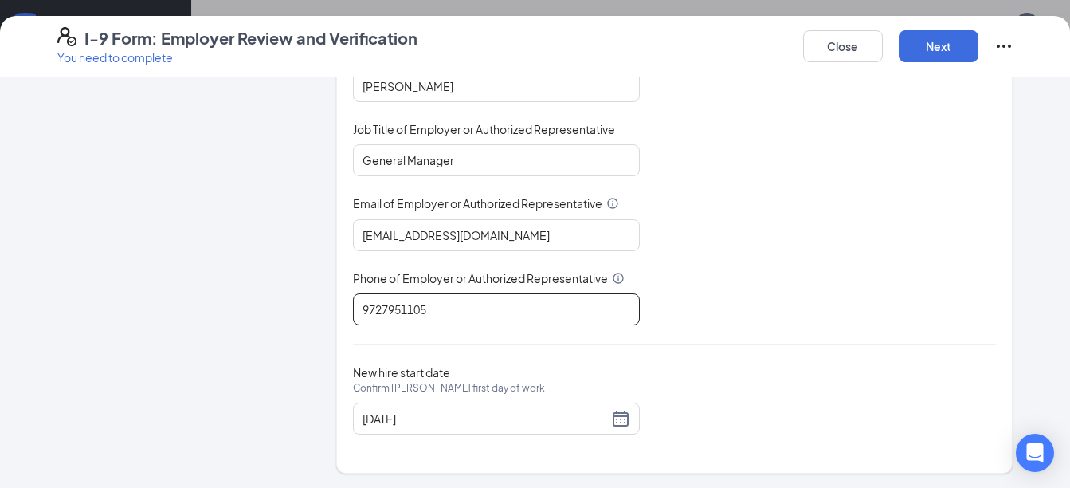
scroll to position [249, 0]
type input "9727951105"
click at [664, 421] on div "New hire start date Confirm [PERSON_NAME] first day of work [DATE]" at bounding box center [675, 397] width 644 height 69
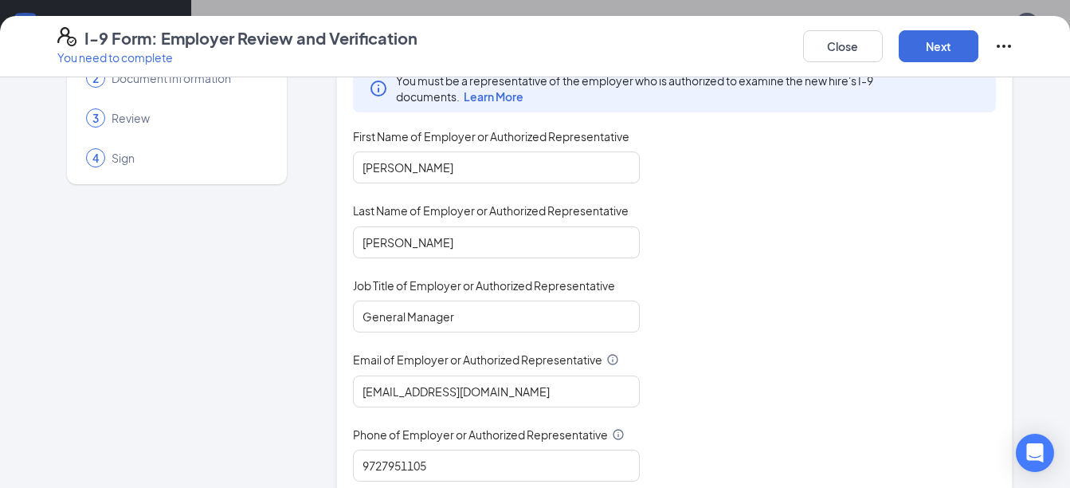
scroll to position [89, 0]
click at [912, 48] on button "Next" at bounding box center [939, 46] width 80 height 32
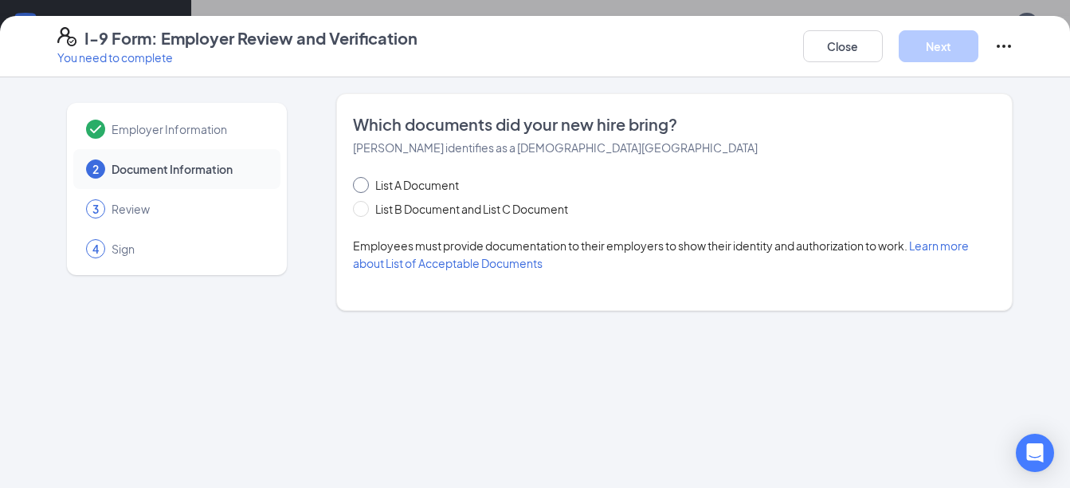
click at [366, 190] on span at bounding box center [361, 185] width 16 height 16
click at [364, 188] on input "List A Document" at bounding box center [358, 182] width 11 height 11
radio input "true"
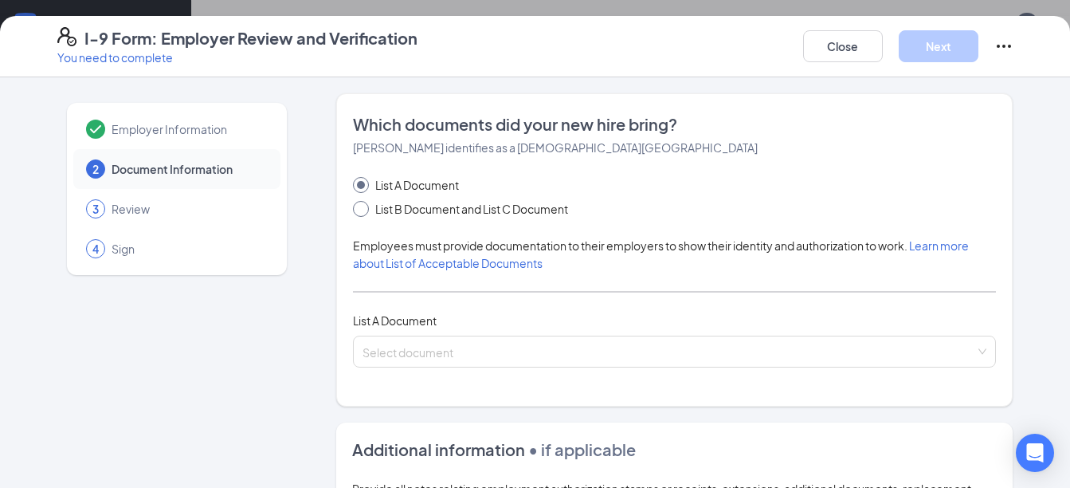
click at [358, 209] on span at bounding box center [361, 209] width 16 height 16
click at [358, 209] on input "List B Document and List C Document" at bounding box center [358, 206] width 11 height 11
radio input "true"
radio input "false"
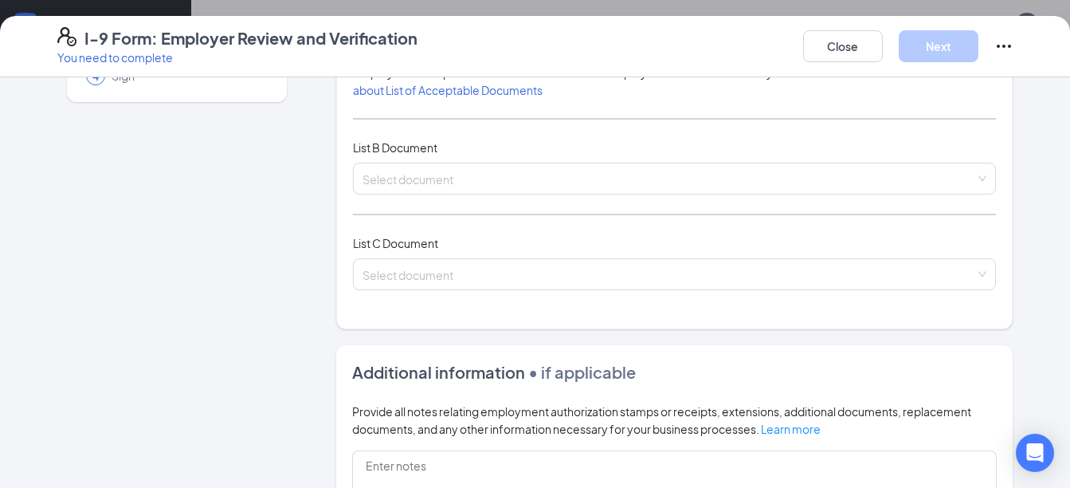
scroll to position [159, 0]
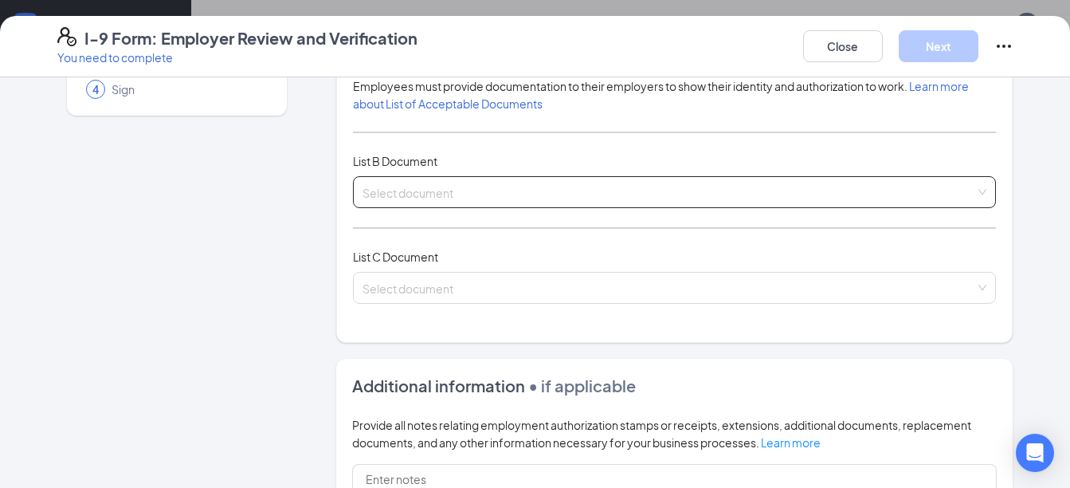
click at [364, 188] on div "Select document" at bounding box center [675, 192] width 644 height 32
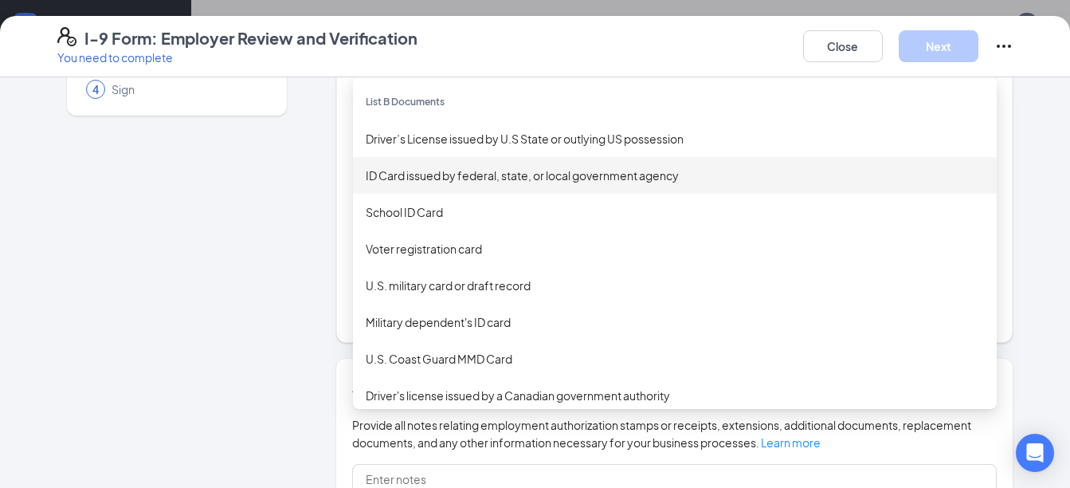
click at [407, 176] on div "ID Card issued by federal, state, or local government agency" at bounding box center [675, 175] width 618 height 18
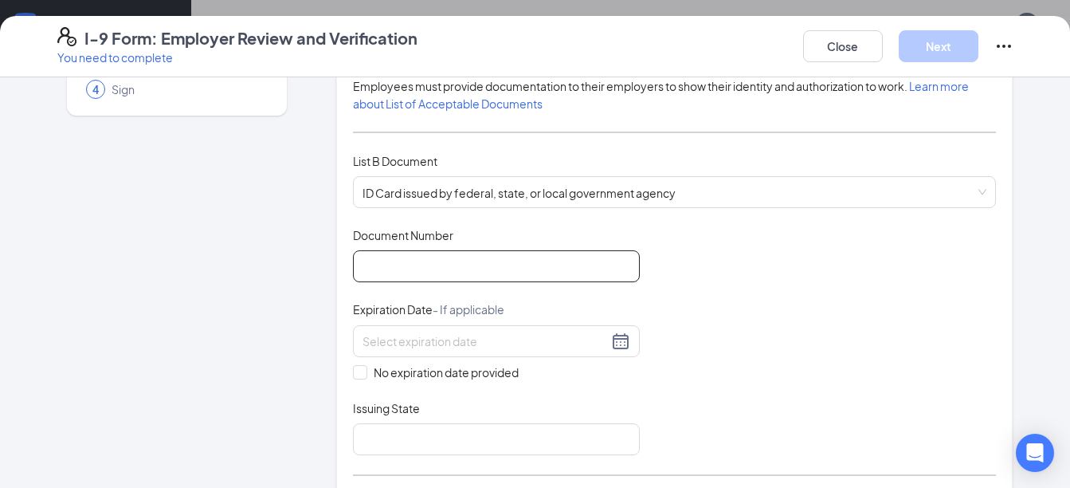
click at [412, 271] on input "Document Number" at bounding box center [496, 266] width 287 height 32
type input "862AA9760"
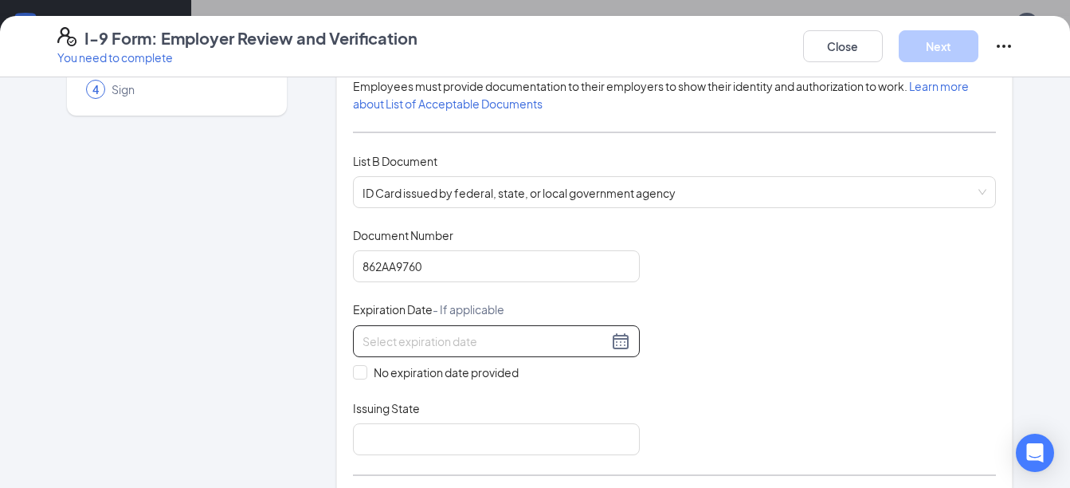
click at [616, 347] on div at bounding box center [496, 340] width 268 height 19
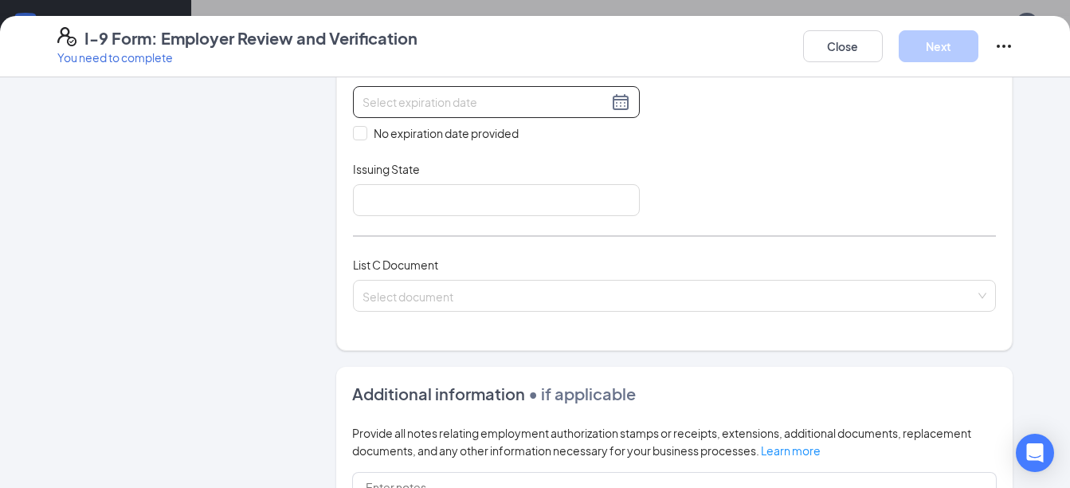
scroll to position [0, 0]
click at [613, 101] on div at bounding box center [496, 101] width 268 height 19
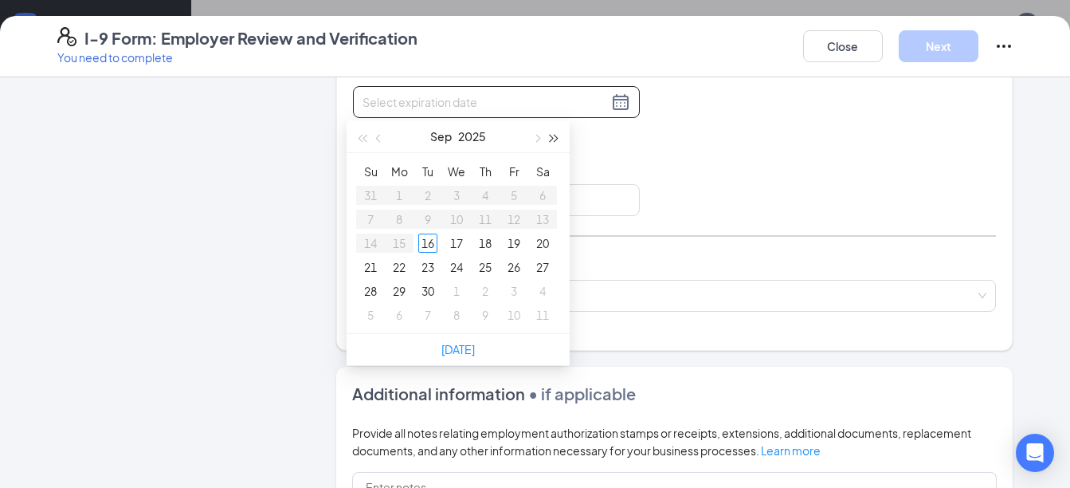
click at [550, 135] on span "button" at bounding box center [554, 139] width 8 height 8
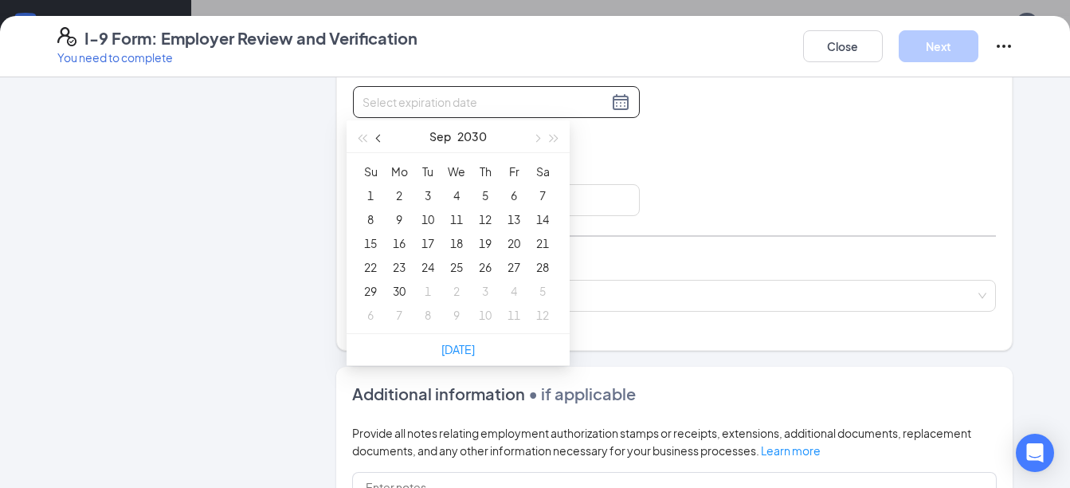
click at [376, 138] on span "button" at bounding box center [380, 139] width 8 height 8
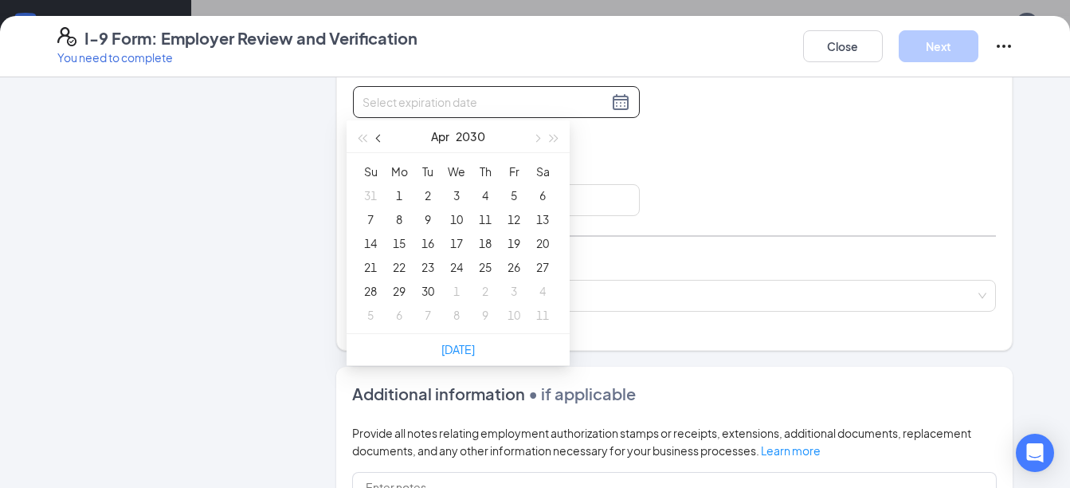
click at [376, 138] on span "button" at bounding box center [380, 139] width 8 height 8
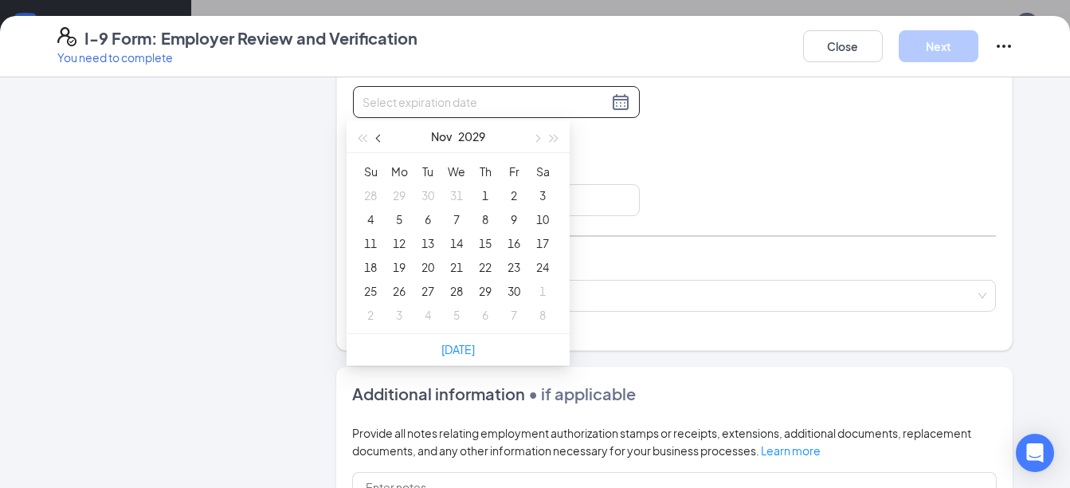
click at [376, 138] on span "button" at bounding box center [380, 139] width 8 height 8
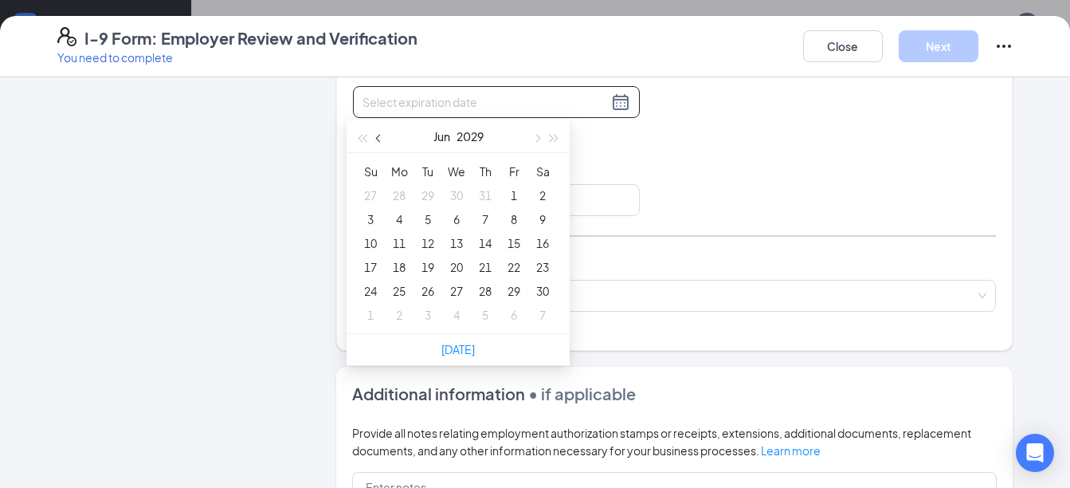
click at [376, 138] on span "button" at bounding box center [380, 139] width 8 height 8
type input "[DATE]"
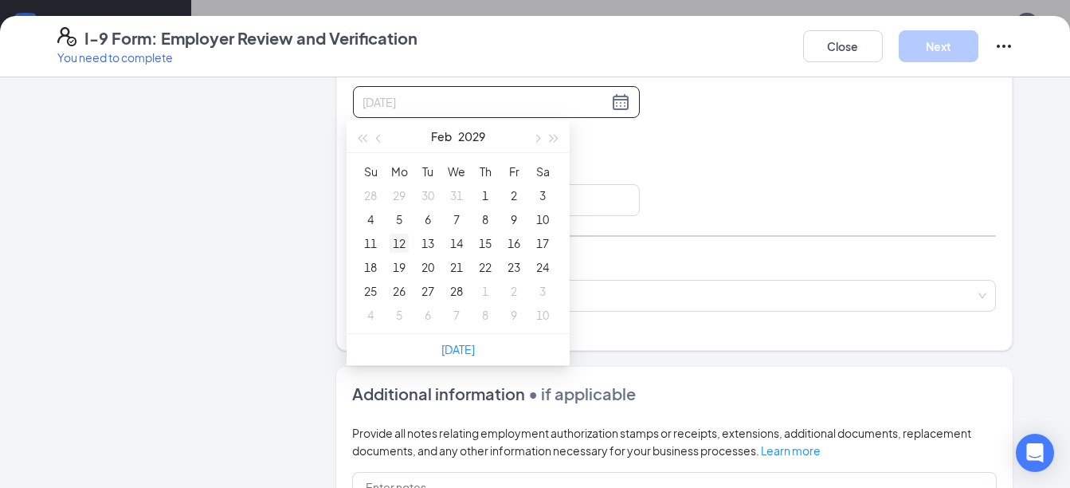
click at [401, 248] on div "12" at bounding box center [399, 242] width 19 height 19
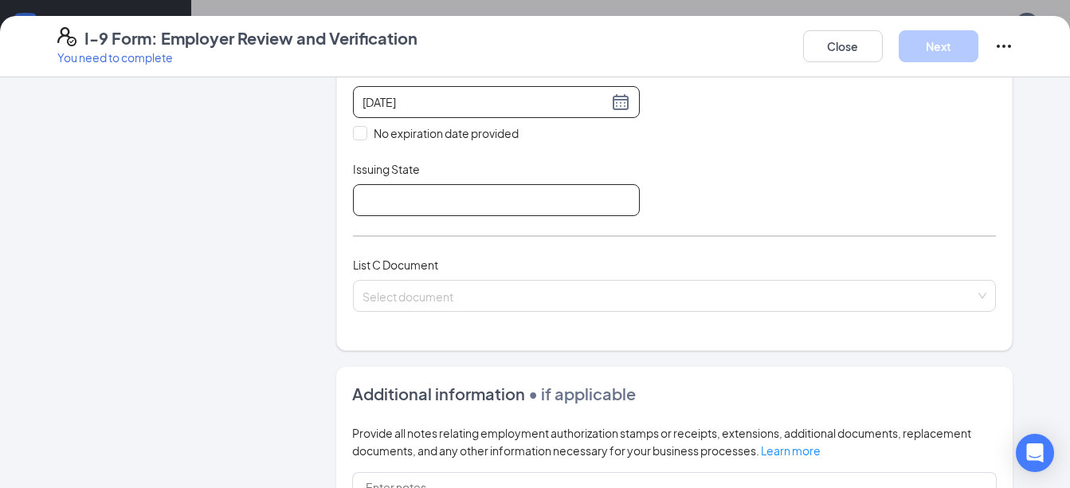
click at [425, 195] on input "Issuing State" at bounding box center [496, 200] width 287 height 32
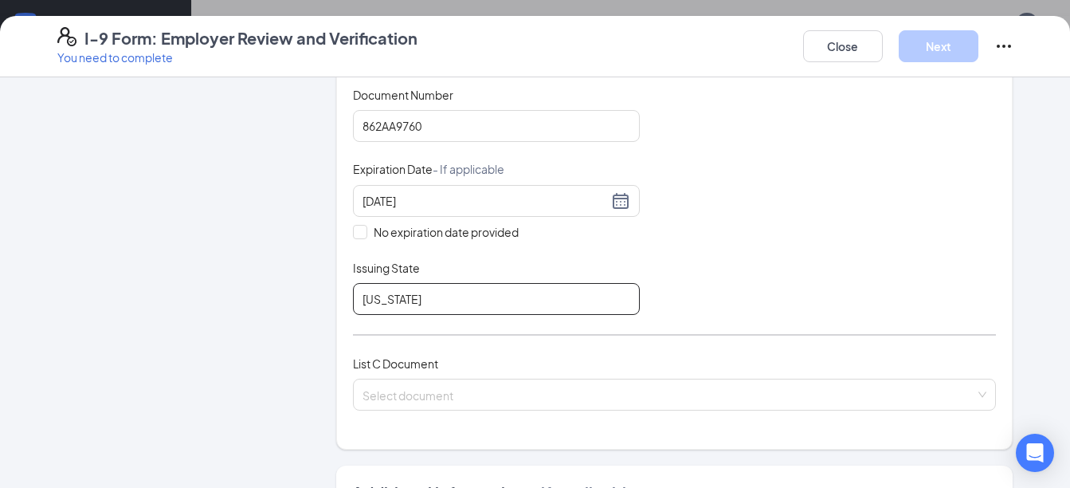
scroll to position [319, 0]
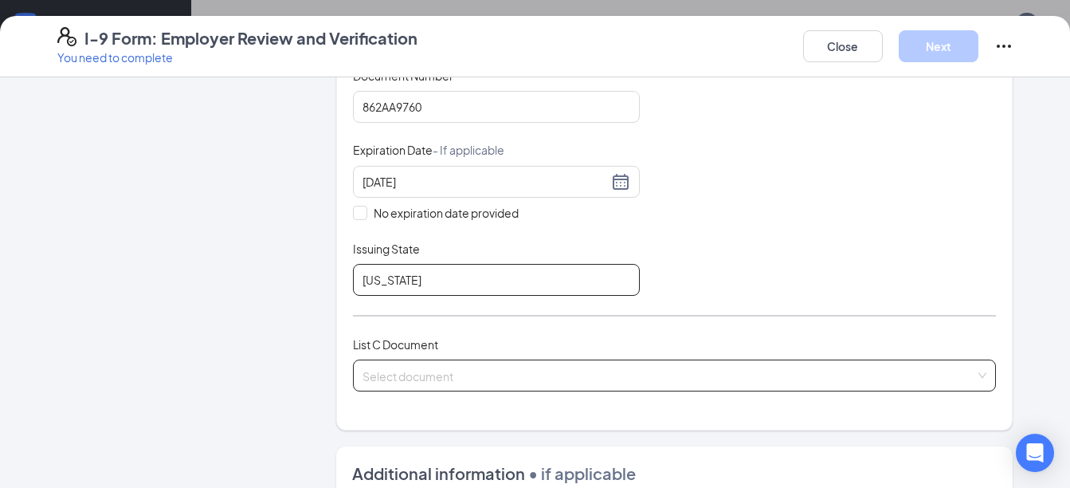
type input "[US_STATE]"
click at [409, 370] on input "search" at bounding box center [668, 372] width 613 height 24
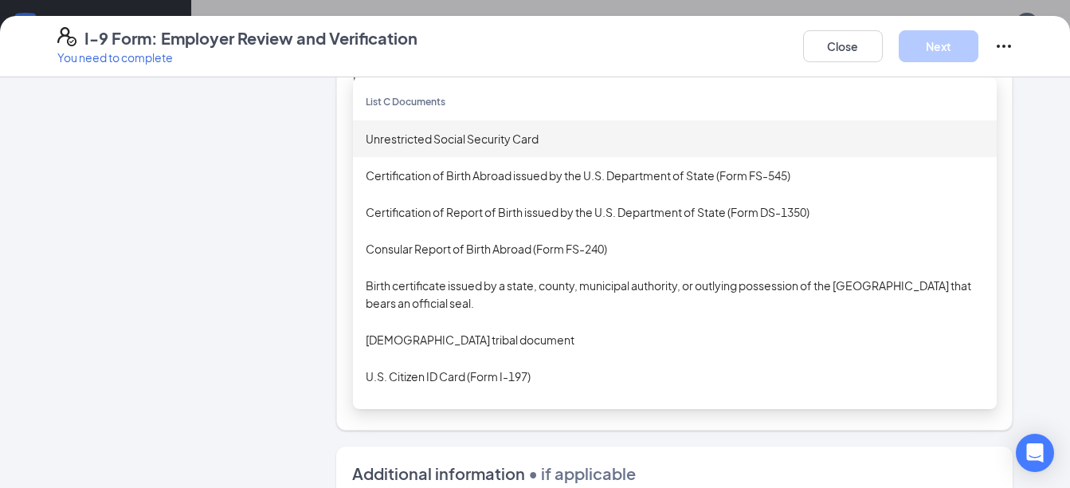
click at [472, 139] on div "Unrestricted Social Security Card" at bounding box center [675, 139] width 618 height 18
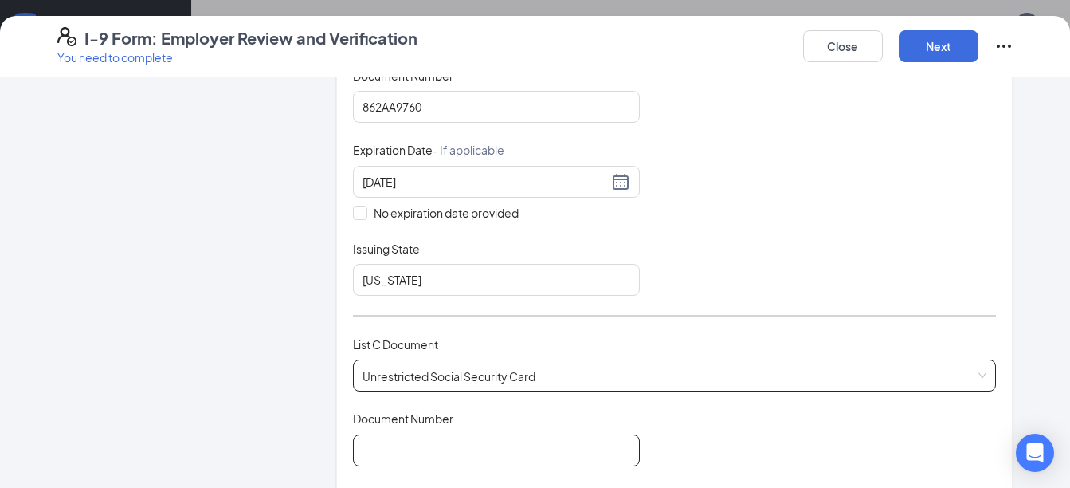
click at [452, 436] on input "Document Number" at bounding box center [496, 450] width 287 height 32
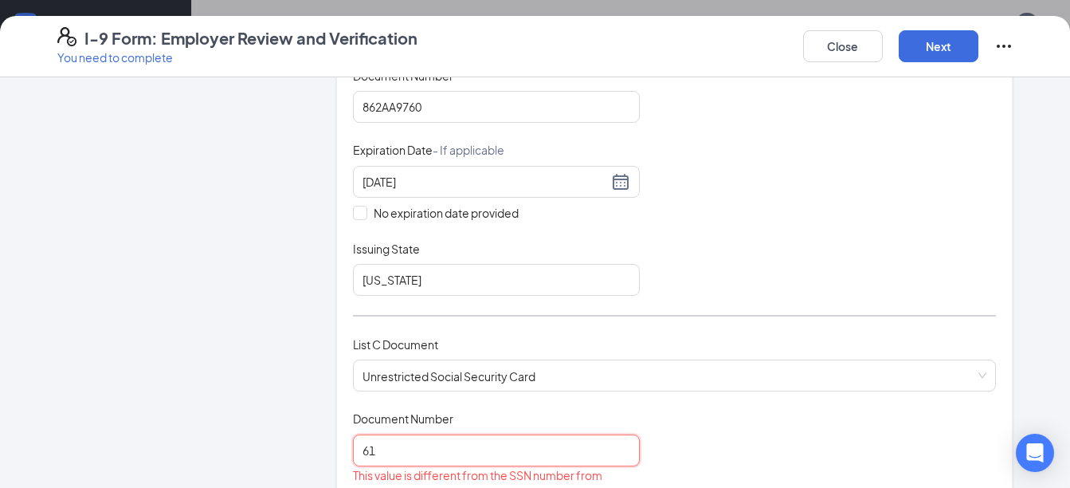
type input "6"
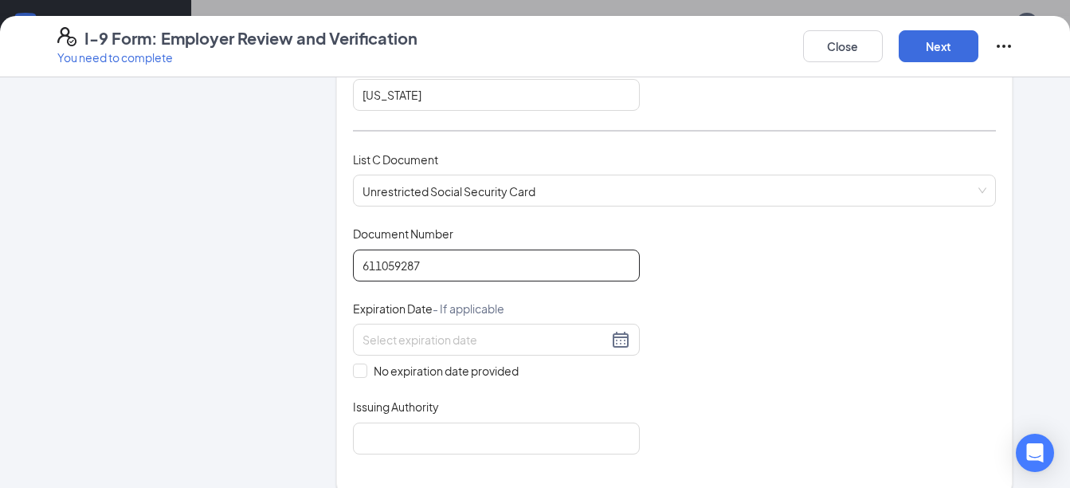
scroll to position [558, 0]
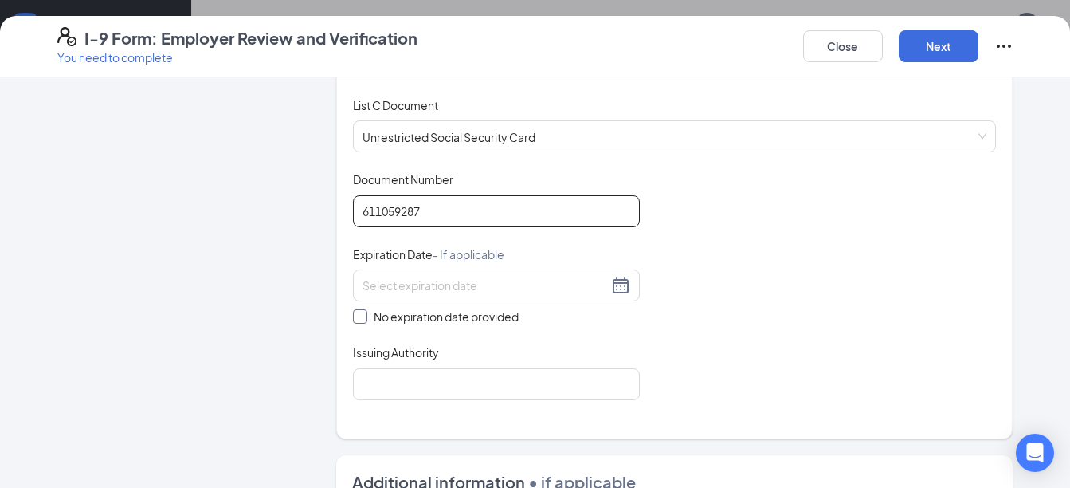
type input "611059287"
click at [353, 310] on input "No expiration date provided" at bounding box center [358, 314] width 11 height 11
checkbox input "true"
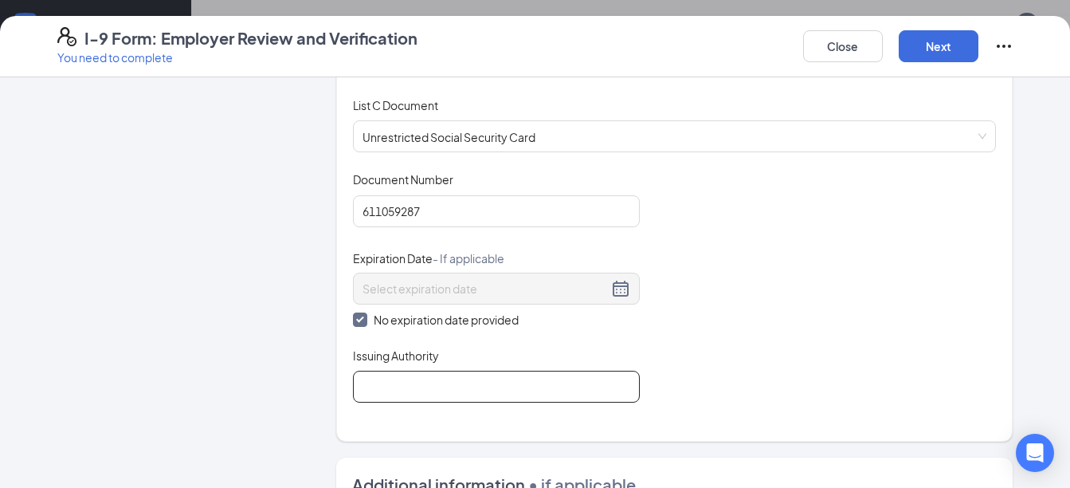
click at [384, 394] on input "Issuing Authority" at bounding box center [496, 386] width 287 height 32
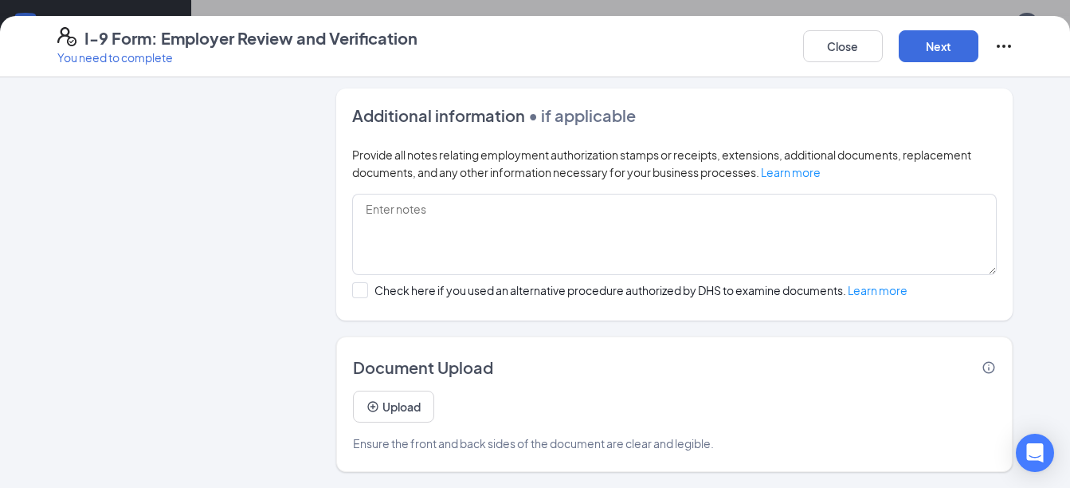
scroll to position [602, 0]
type input "[GEOGRAPHIC_DATA]"
click at [394, 400] on button "Upload" at bounding box center [393, 406] width 81 height 32
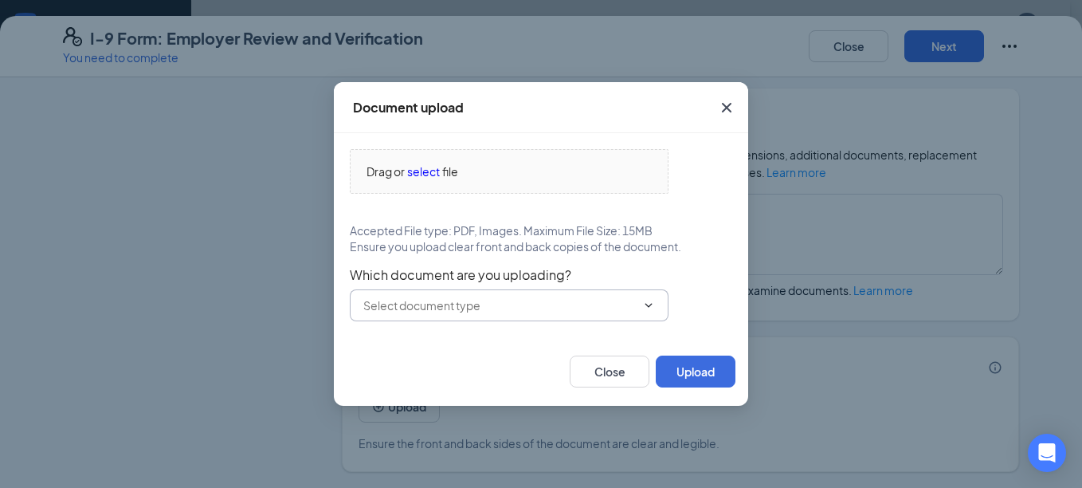
click at [650, 306] on icon "ChevronDown" at bounding box center [648, 305] width 13 height 13
click at [633, 365] on button "Close" at bounding box center [610, 371] width 80 height 32
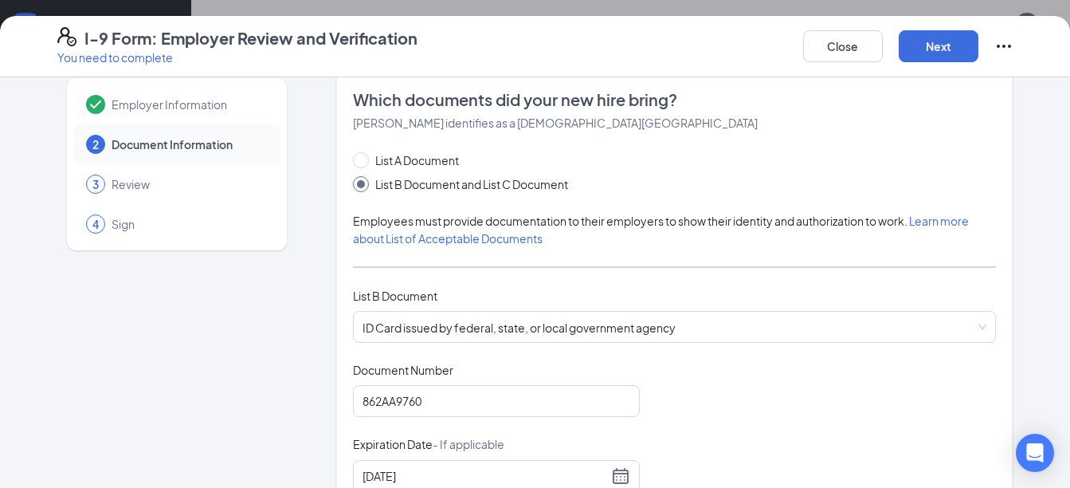
scroll to position [0, 0]
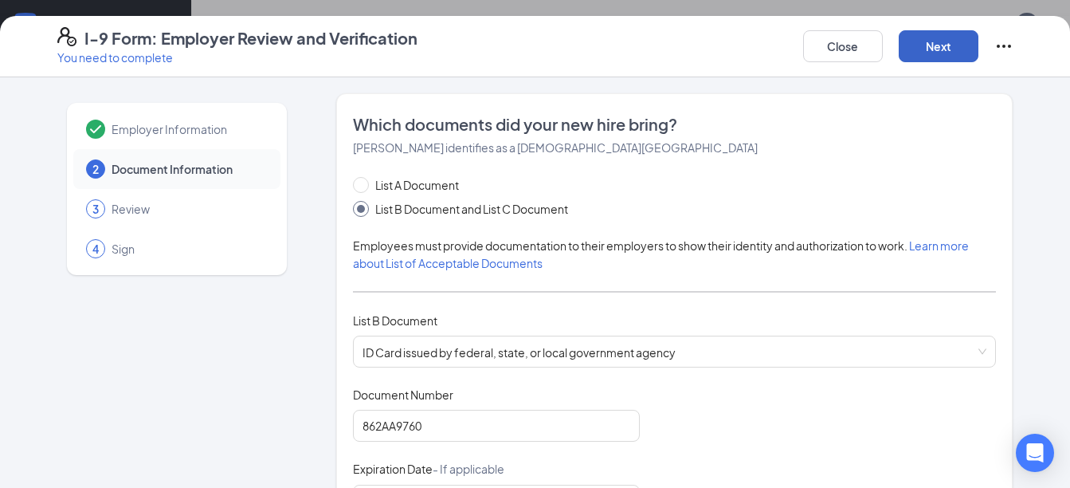
click at [947, 49] on button "Next" at bounding box center [939, 46] width 80 height 32
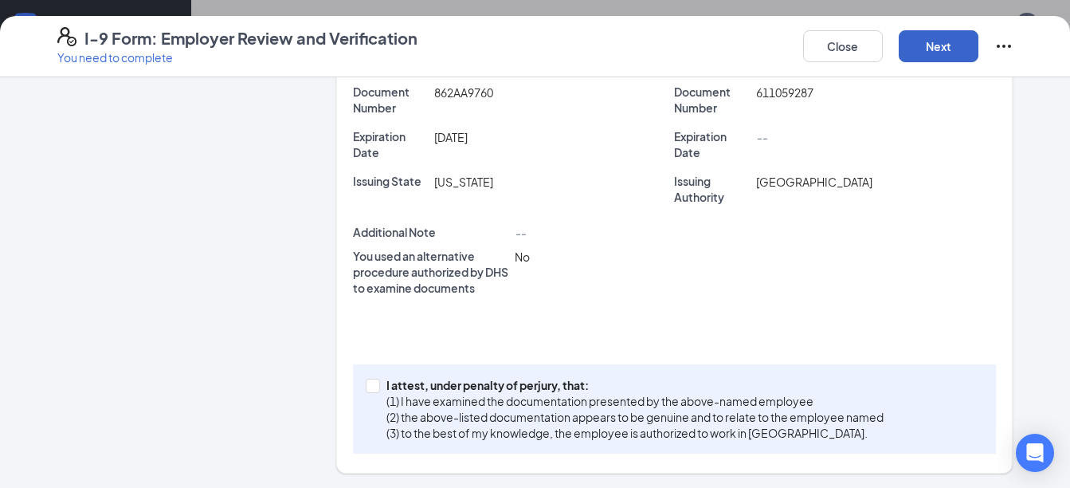
scroll to position [475, 0]
click at [366, 385] on input "I attest, under penalty of [PERSON_NAME], that: (1) I have examined the documen…" at bounding box center [371, 382] width 11 height 11
checkbox input "true"
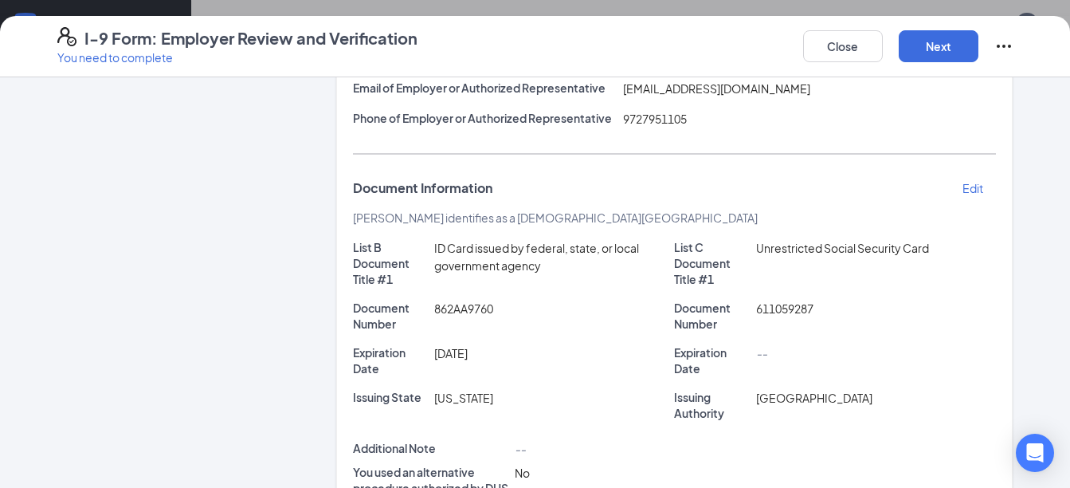
scroll to position [236, 0]
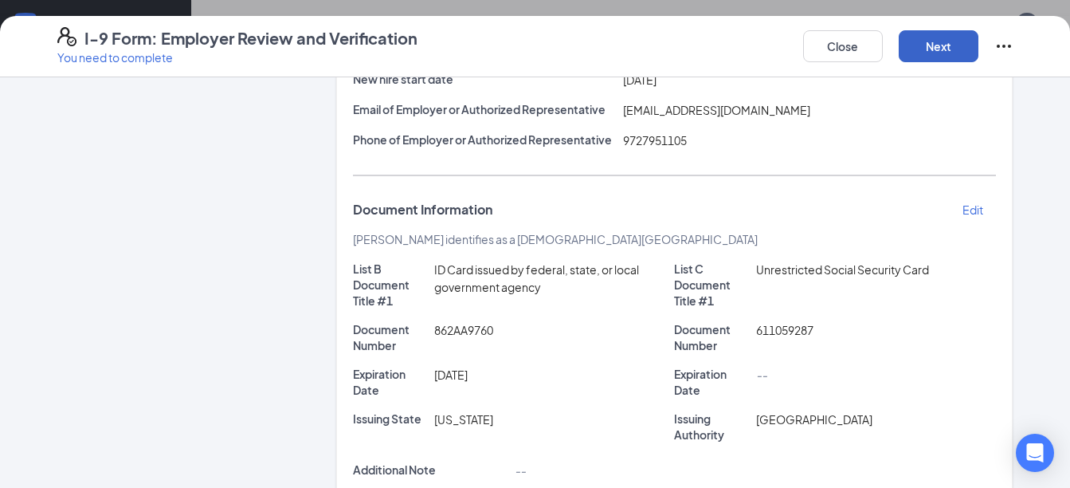
click at [949, 44] on button "Next" at bounding box center [939, 46] width 80 height 32
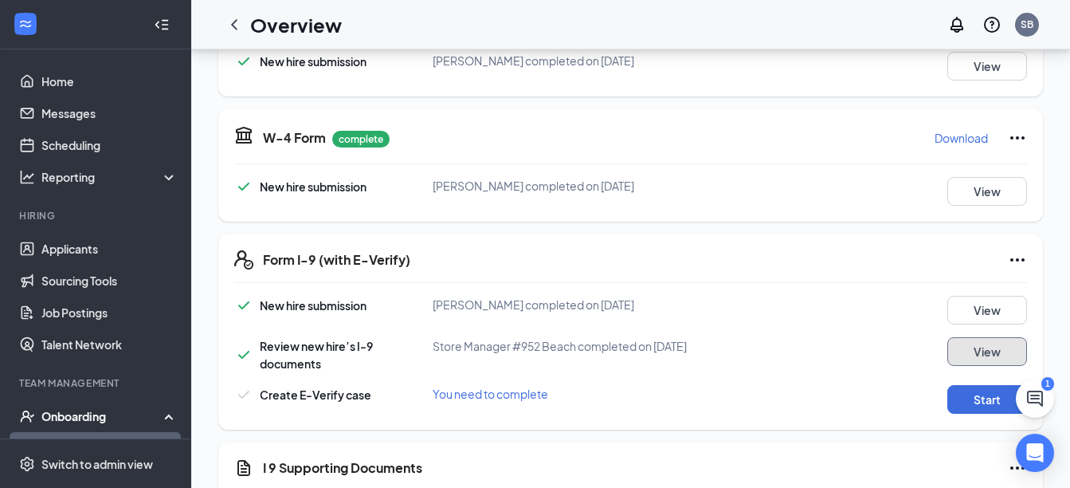
scroll to position [239, 0]
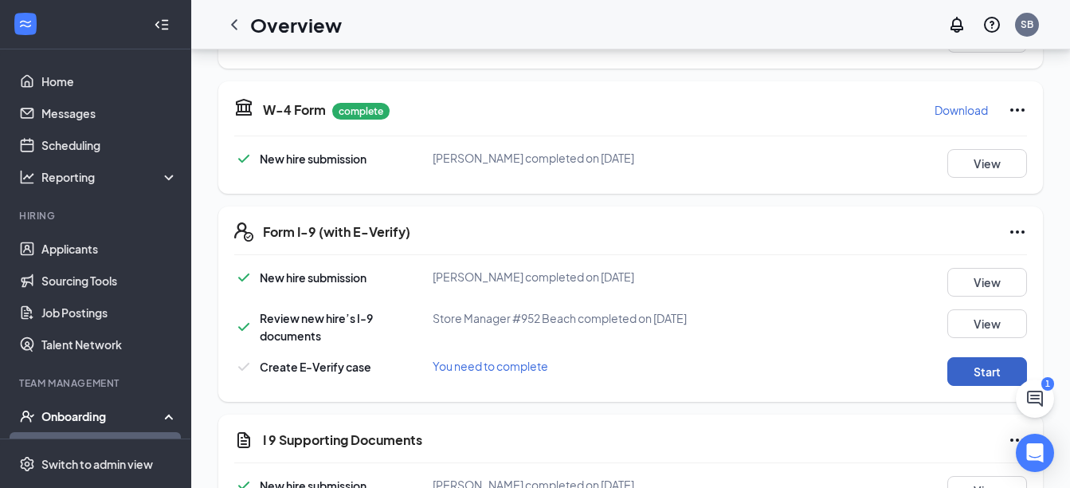
click at [955, 384] on button "Start" at bounding box center [987, 371] width 80 height 29
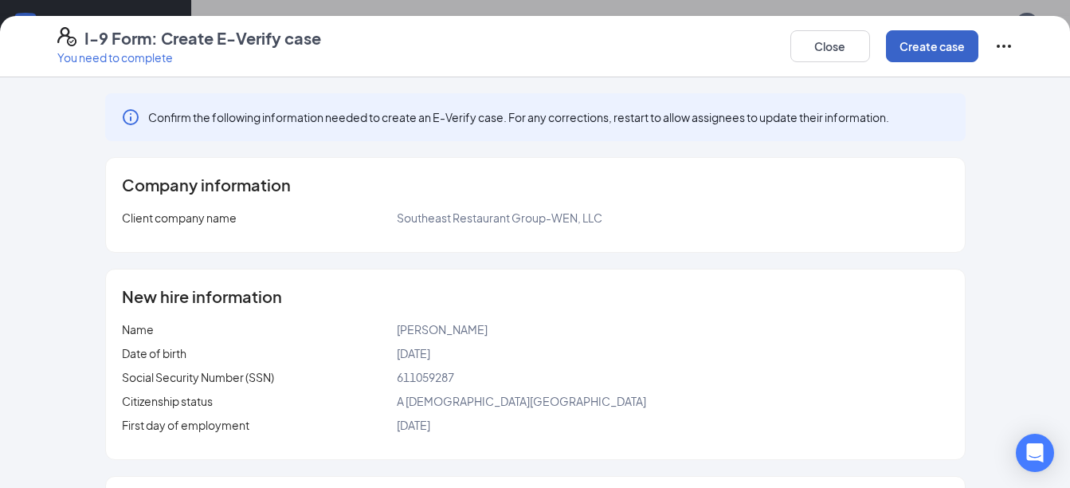
click at [924, 52] on button "Create case" at bounding box center [932, 46] width 92 height 32
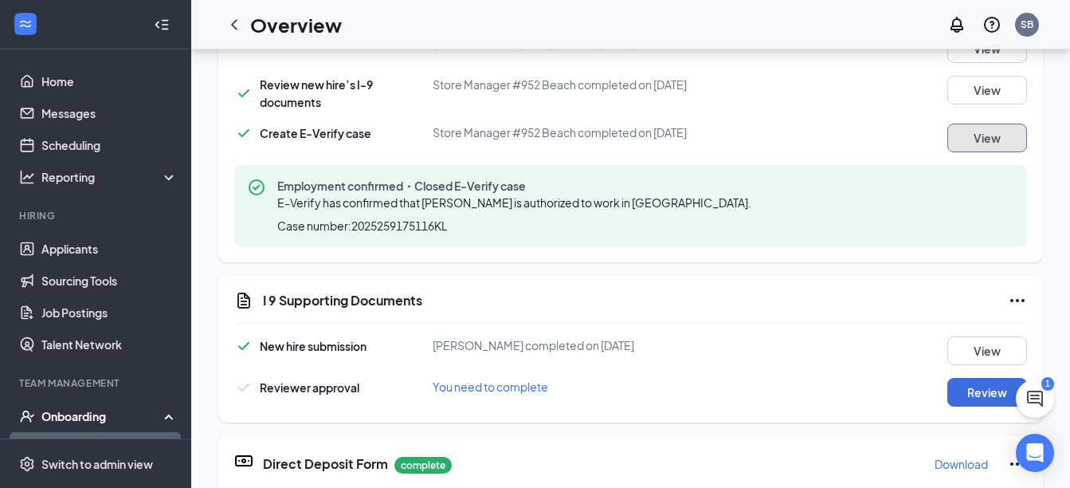
scroll to position [478, 0]
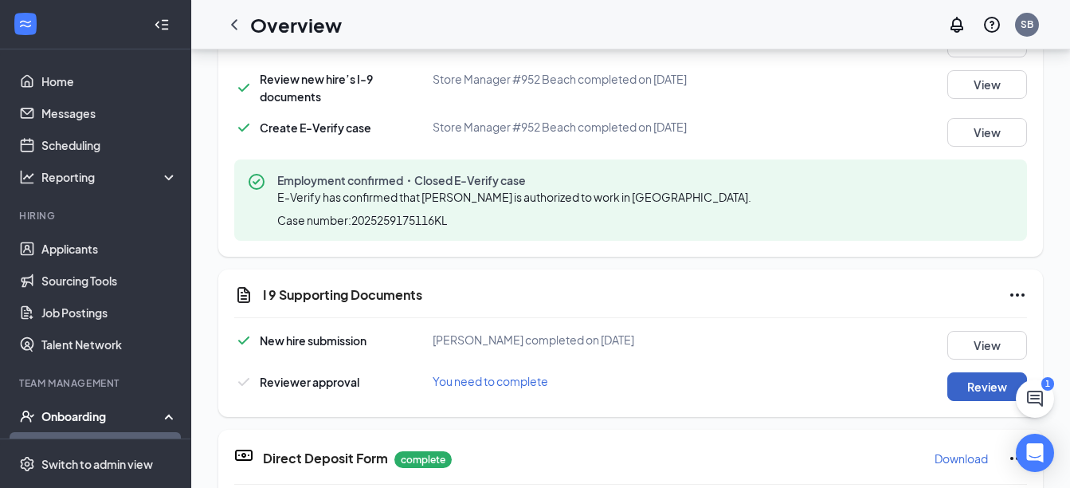
click at [970, 397] on button "Review" at bounding box center [987, 386] width 80 height 29
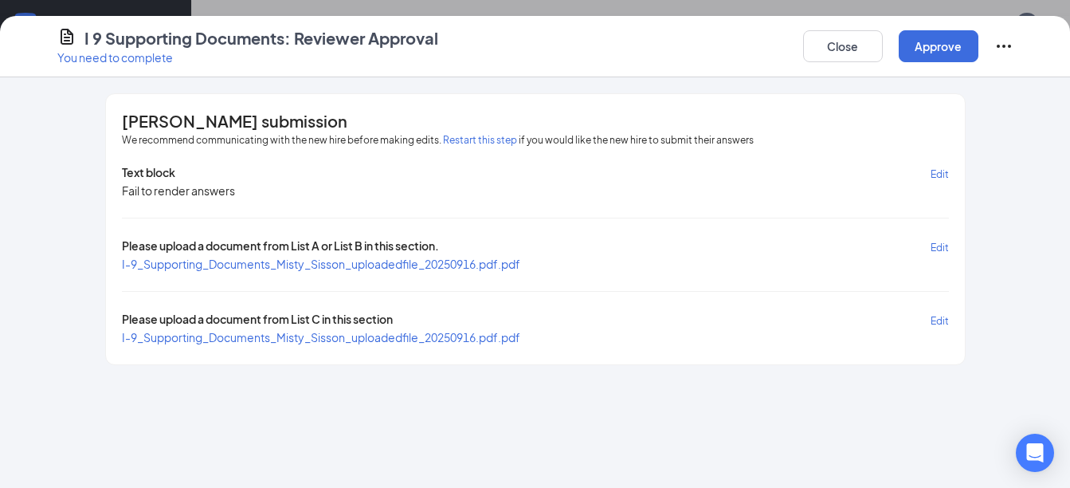
scroll to position [414, 0]
click at [942, 49] on button "Approve" at bounding box center [939, 46] width 80 height 32
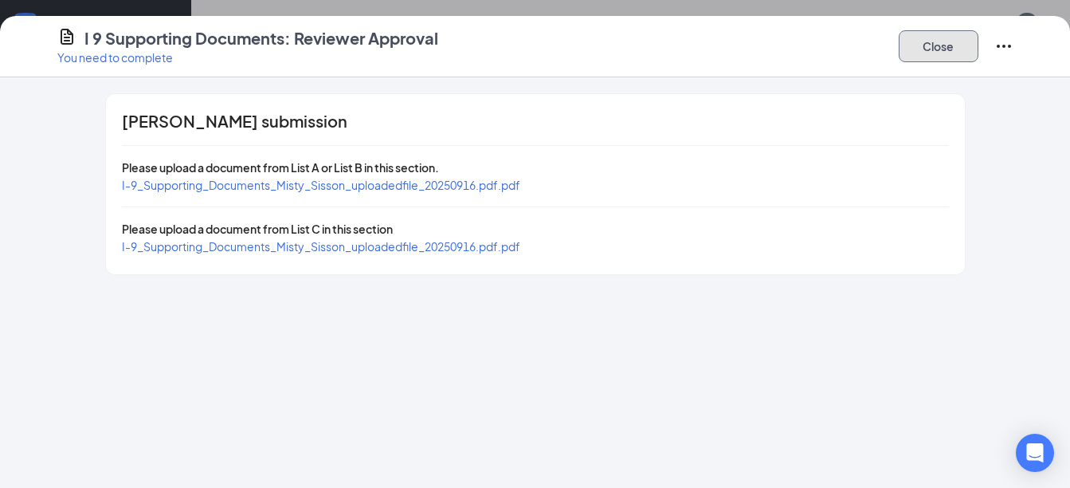
click at [948, 42] on button "Close" at bounding box center [939, 46] width 80 height 32
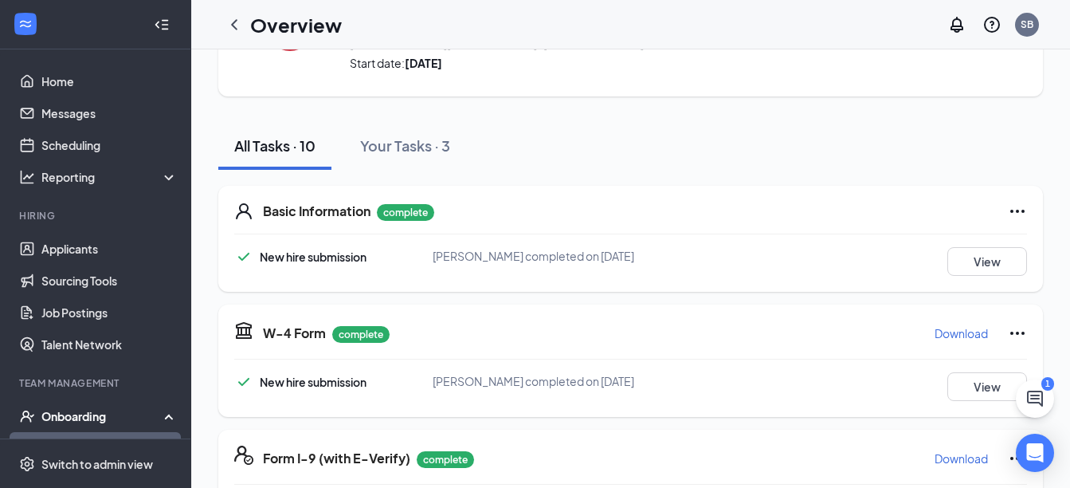
scroll to position [0, 0]
